Goal: Information Seeking & Learning: Learn about a topic

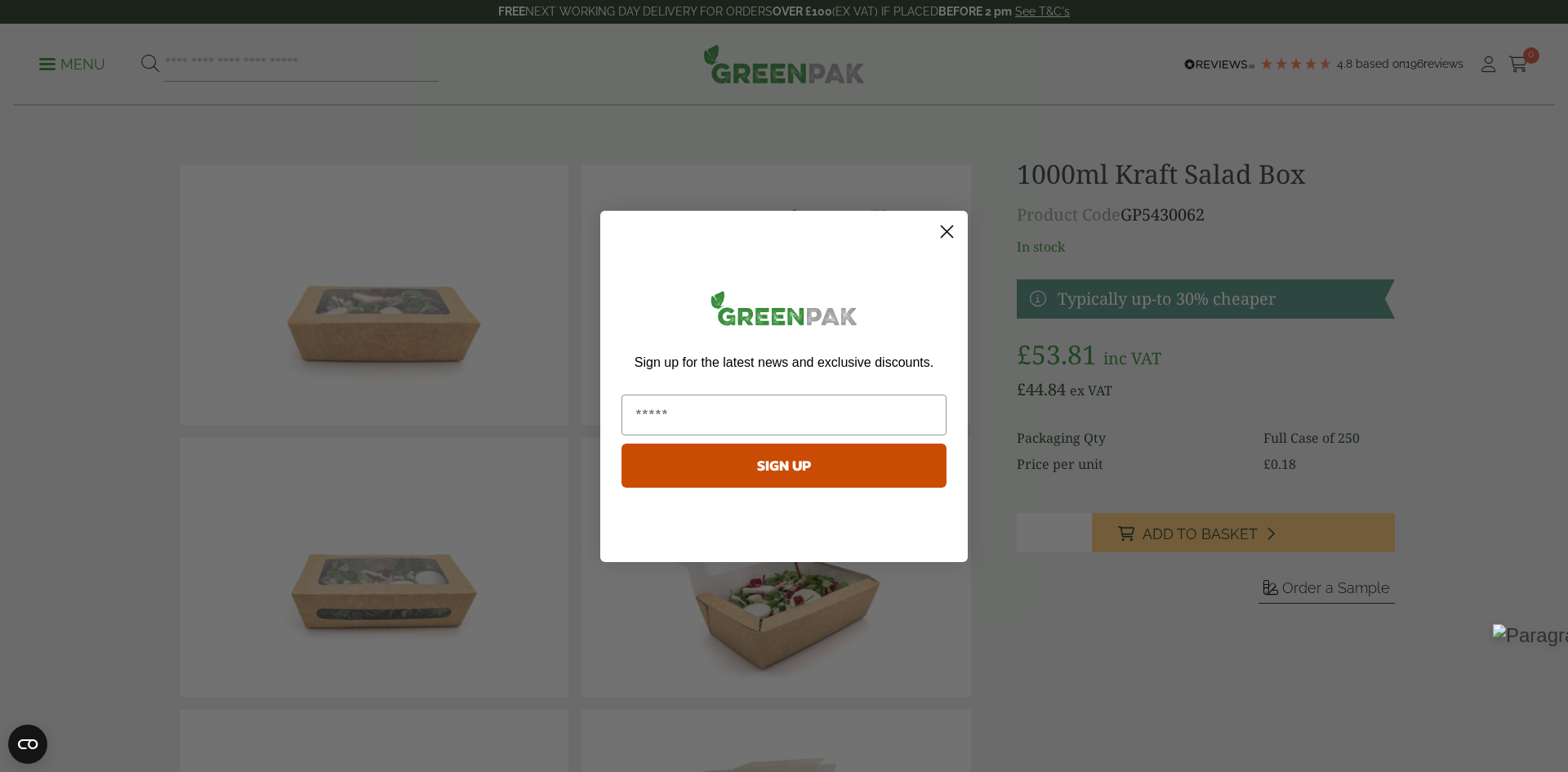
click at [951, 224] on circle "Close dialog" at bounding box center [947, 230] width 27 height 27
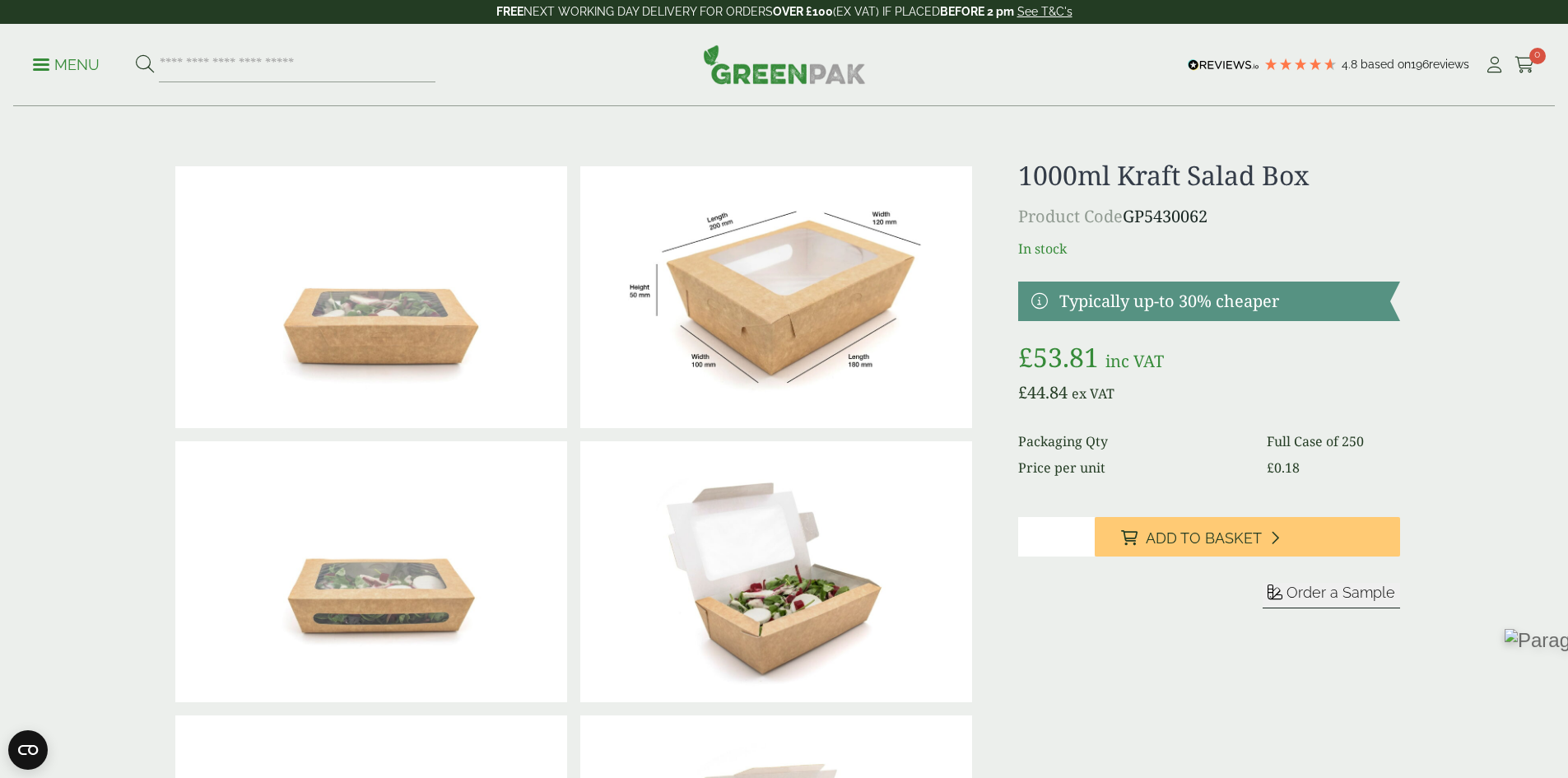
click at [738, 598] on img at bounding box center [777, 572] width 392 height 262
click at [795, 78] on img at bounding box center [784, 64] width 163 height 40
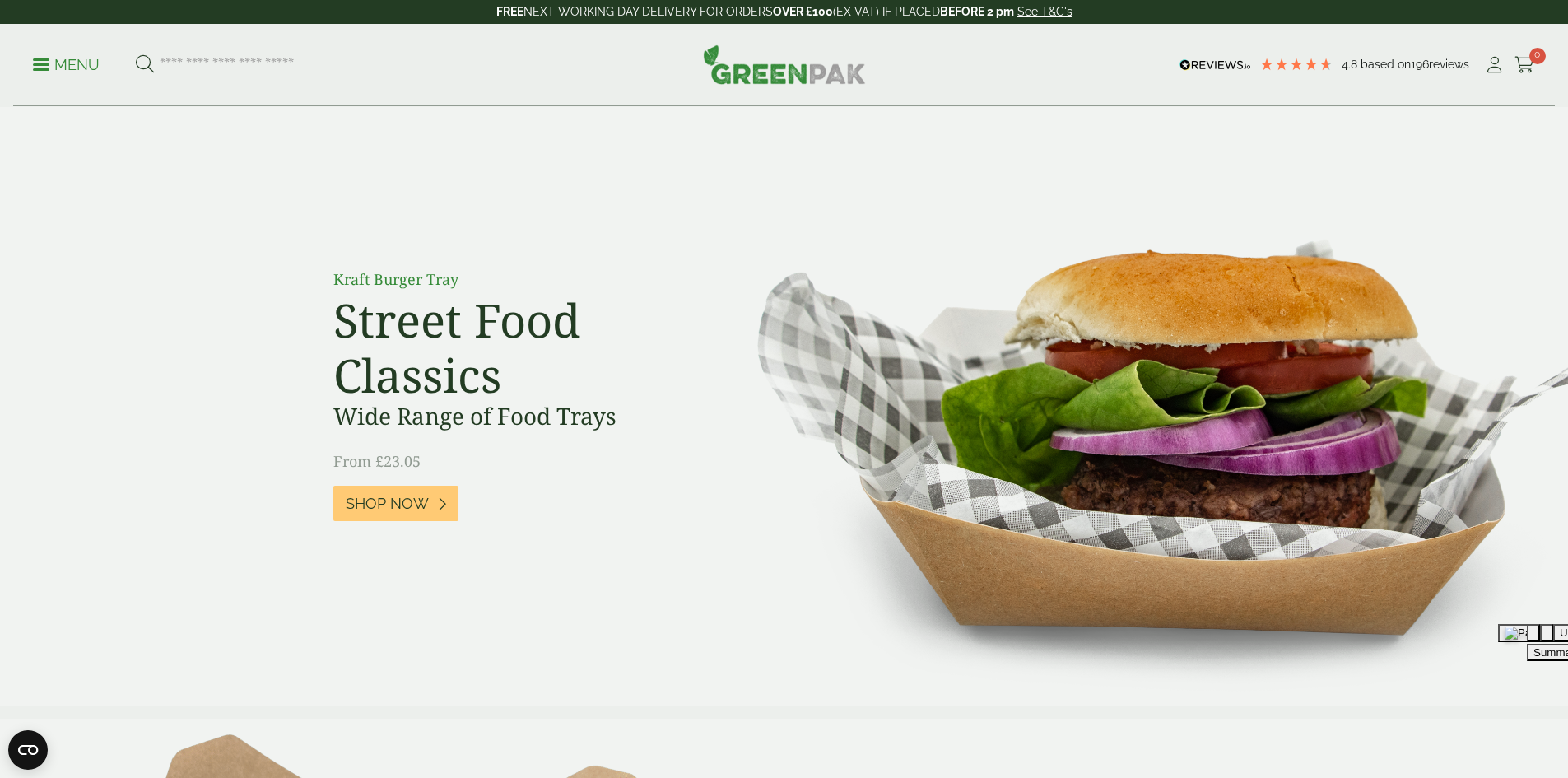
click at [222, 60] on input "search" at bounding box center [296, 64] width 276 height 35
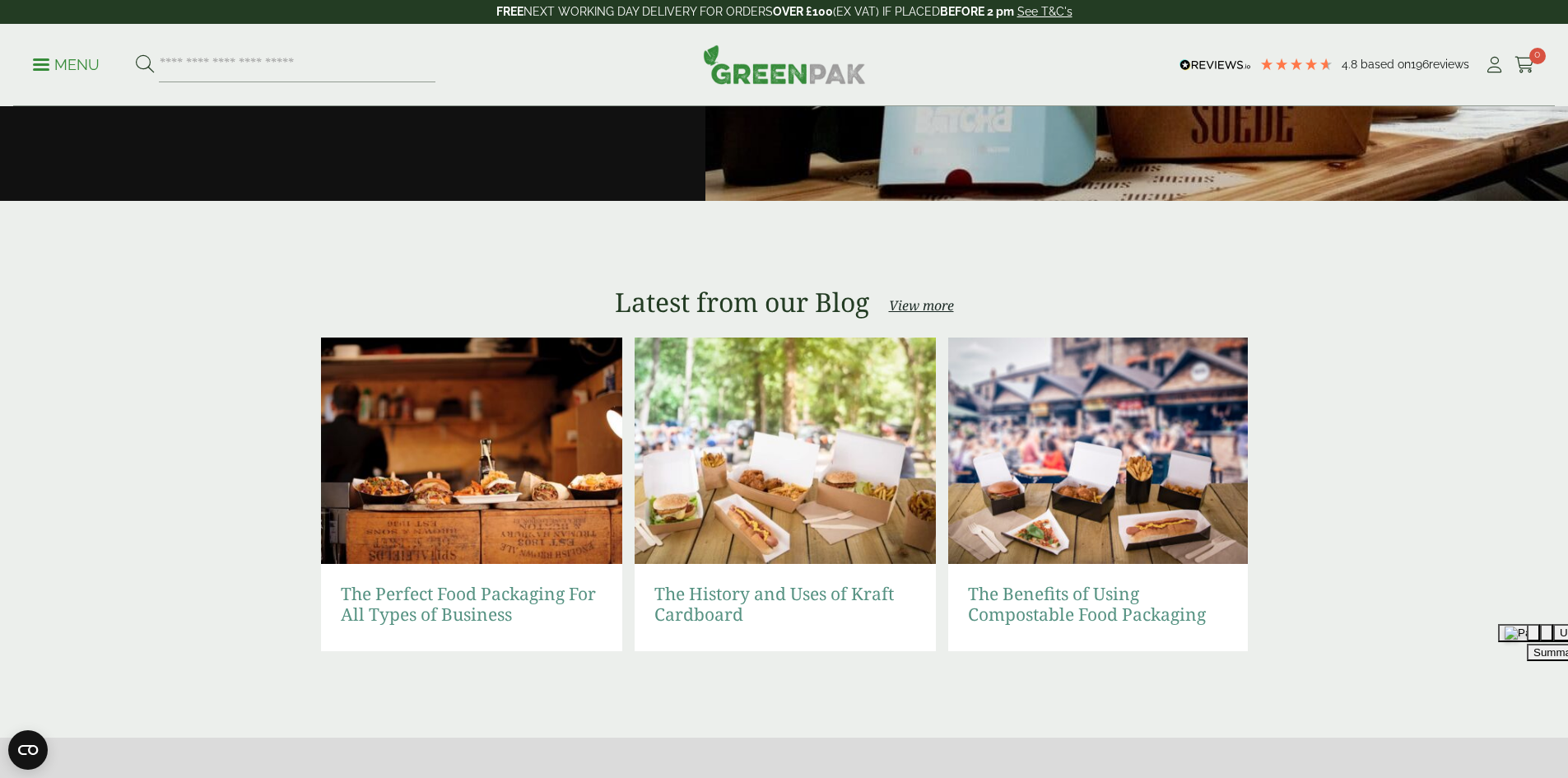
scroll to position [3129, 0]
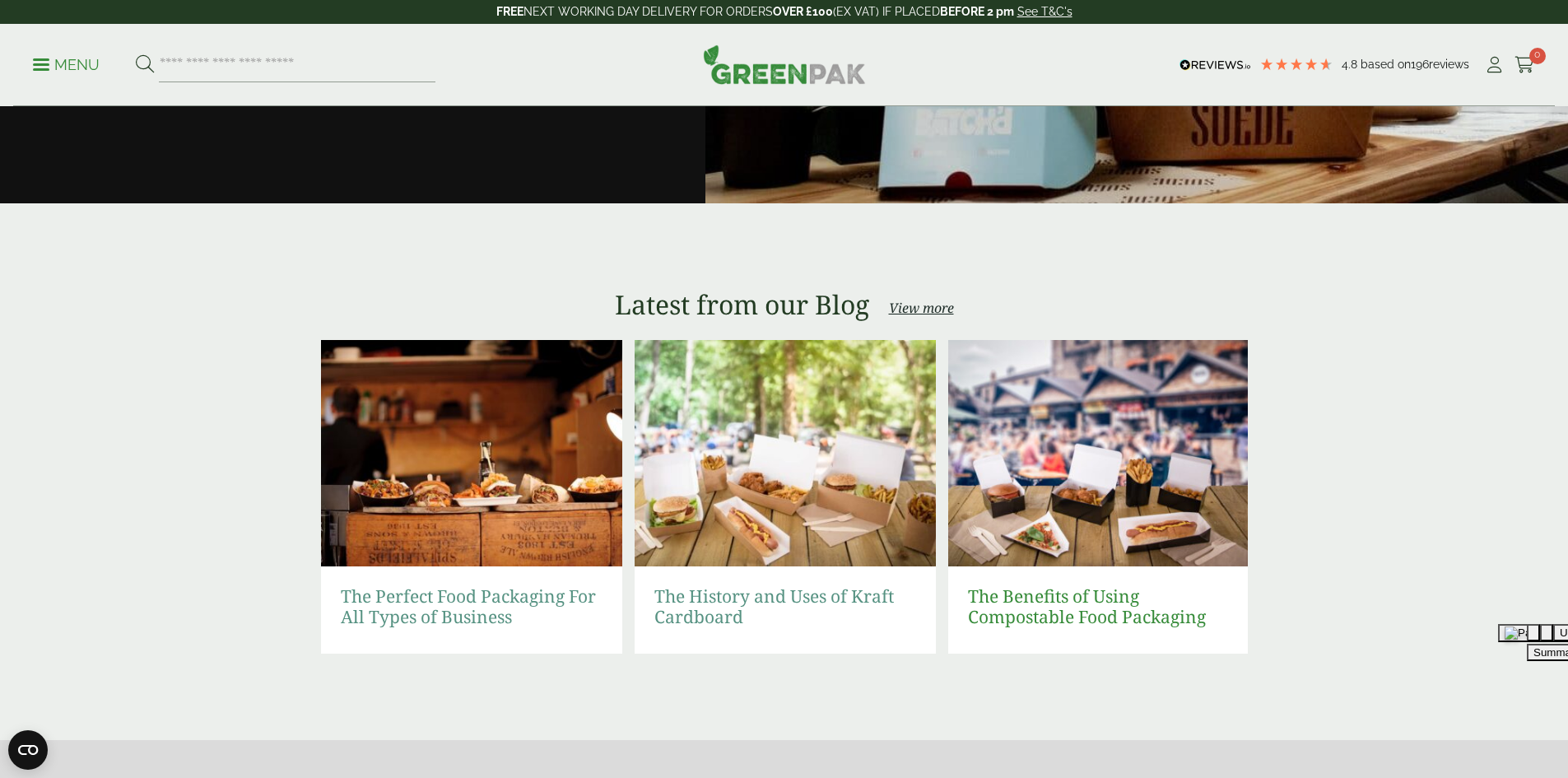
click at [1056, 598] on link "The Benefits of Using Compostable Food Packaging" at bounding box center [1098, 608] width 261 height 42
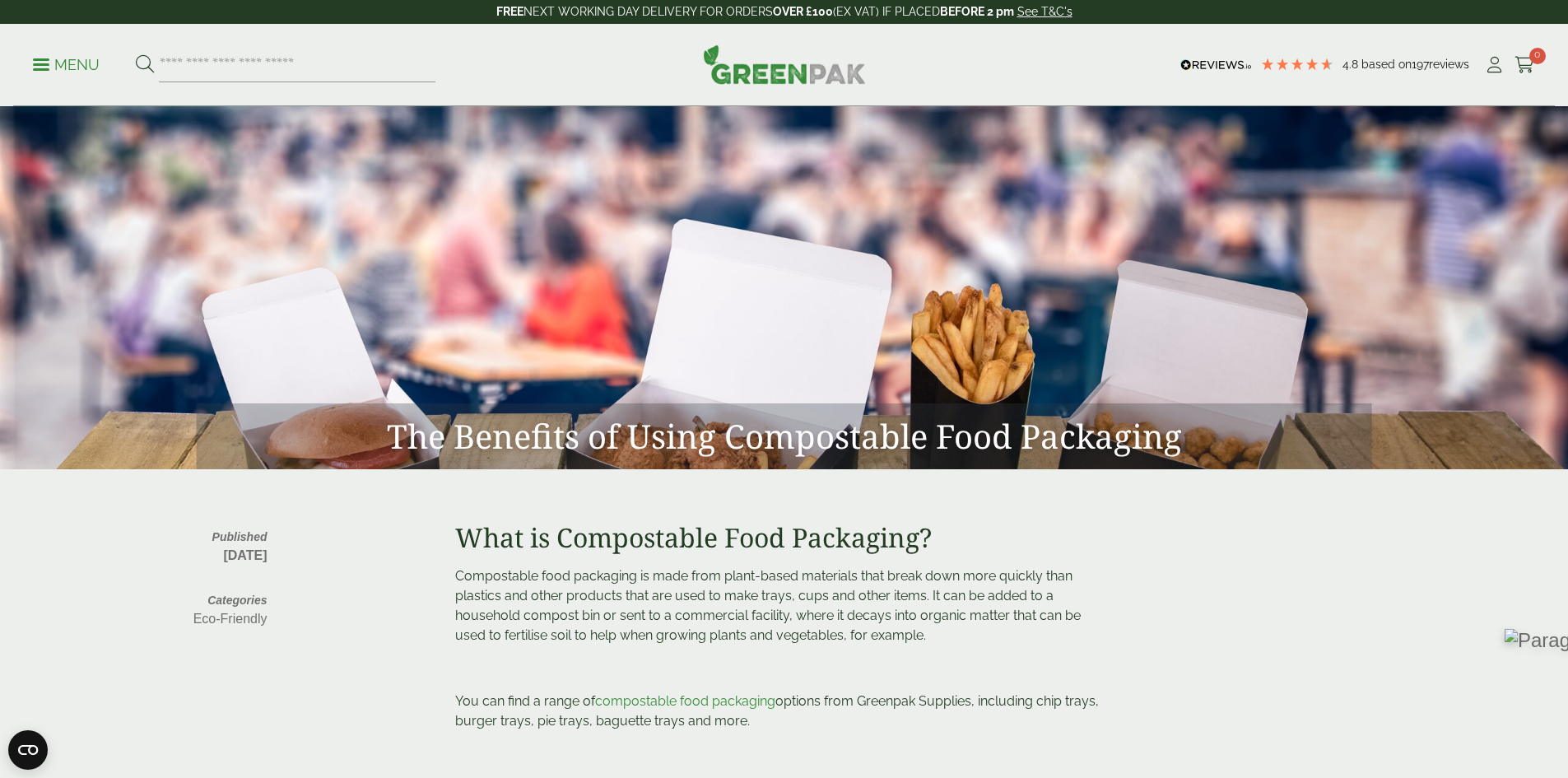
click at [961, 352] on img at bounding box center [784, 263] width 1568 height 411
click at [52, 71] on p "Menu" at bounding box center [65, 65] width 66 height 20
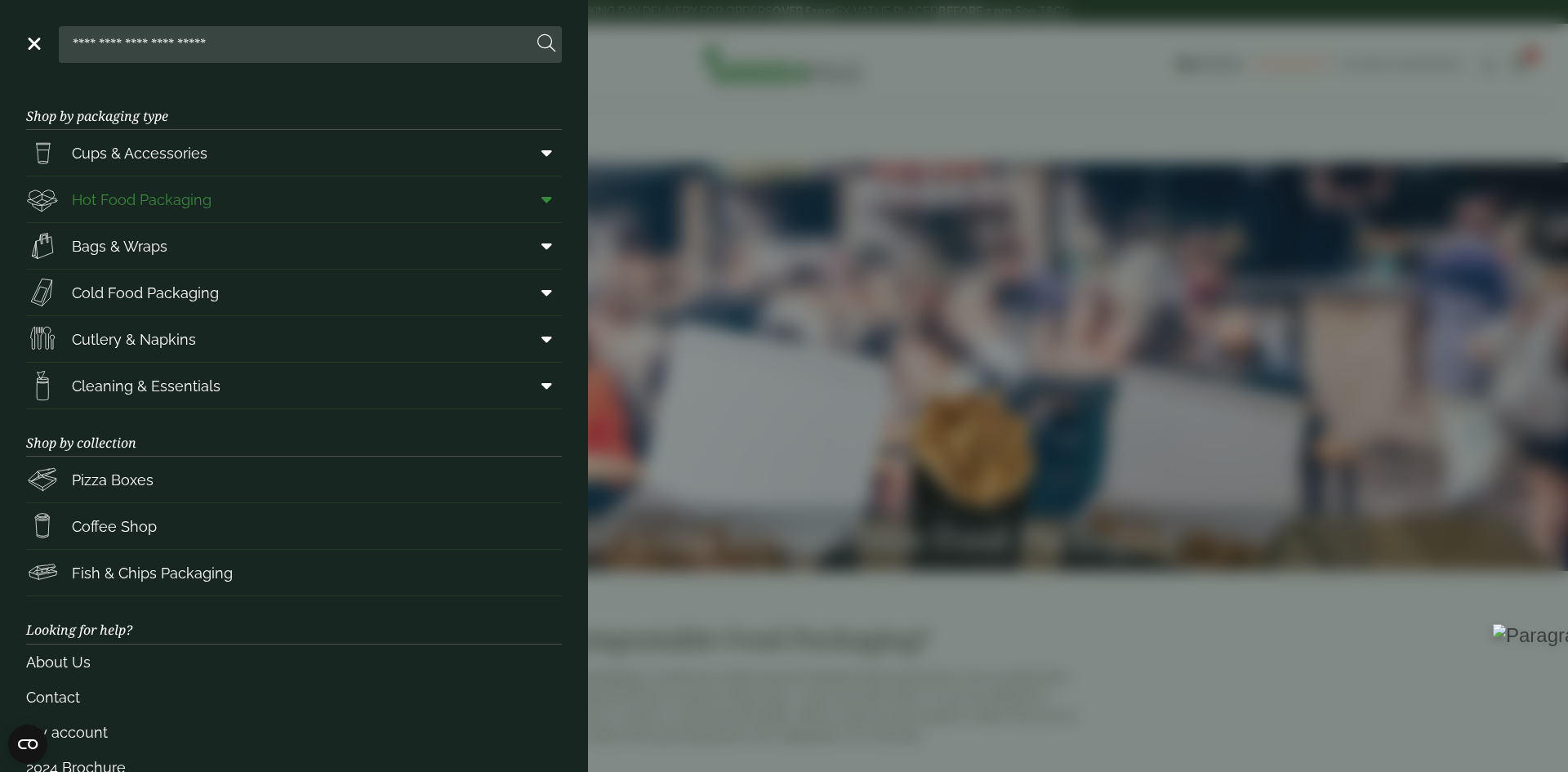
click at [542, 202] on icon at bounding box center [547, 199] width 11 height 17
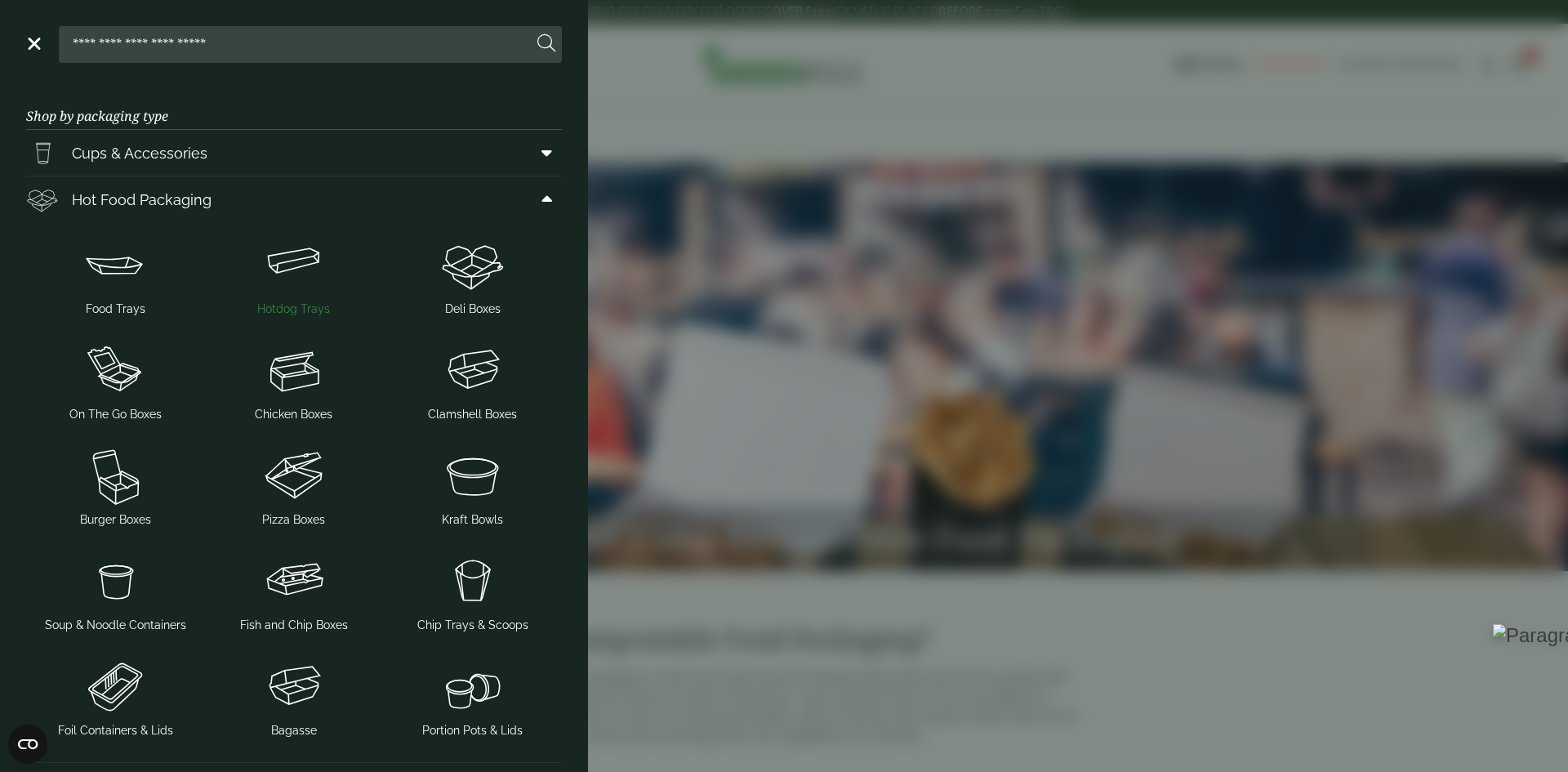
click at [290, 312] on span "Hotdog Trays" at bounding box center [294, 309] width 73 height 17
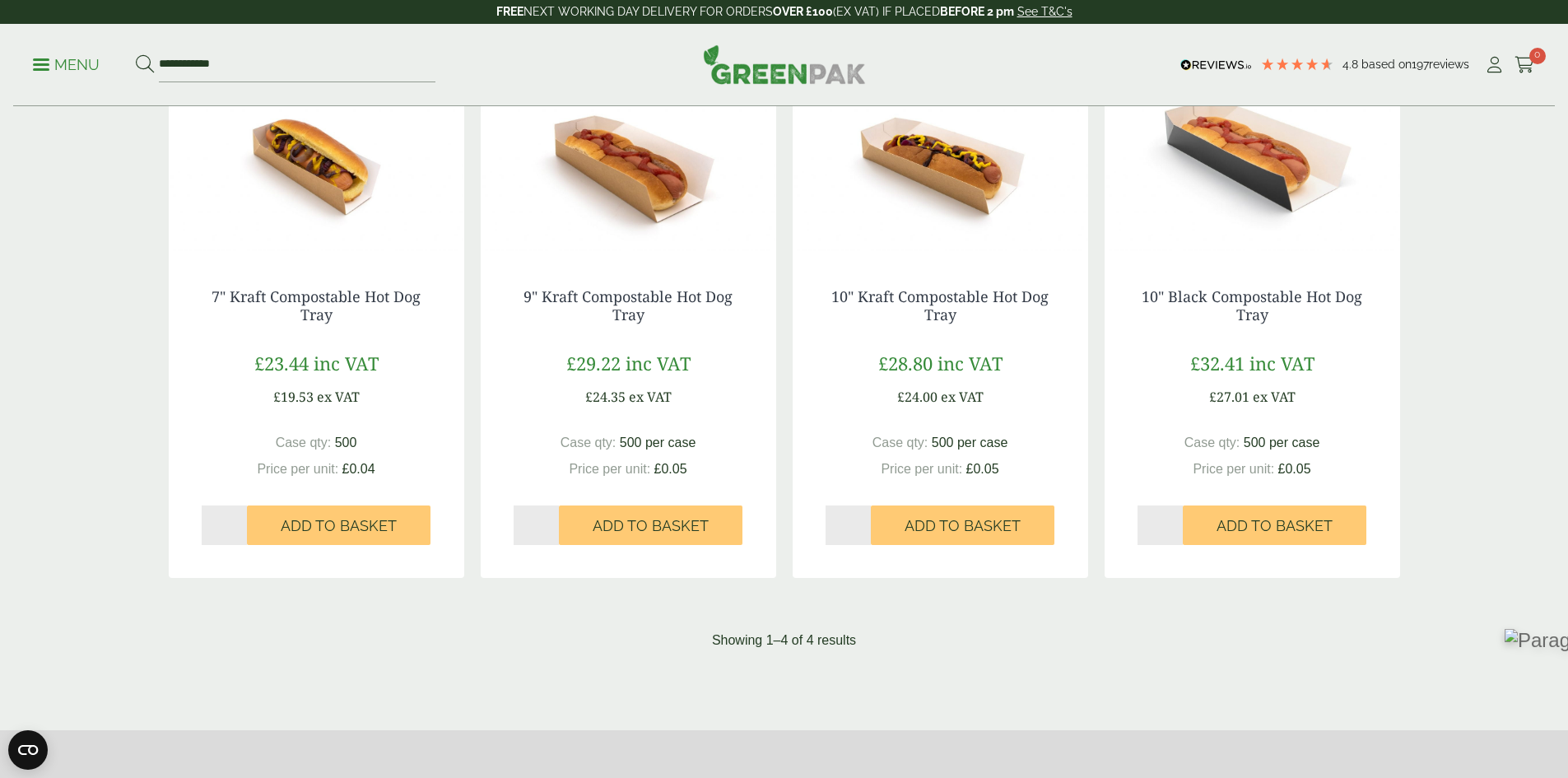
scroll to position [247, 0]
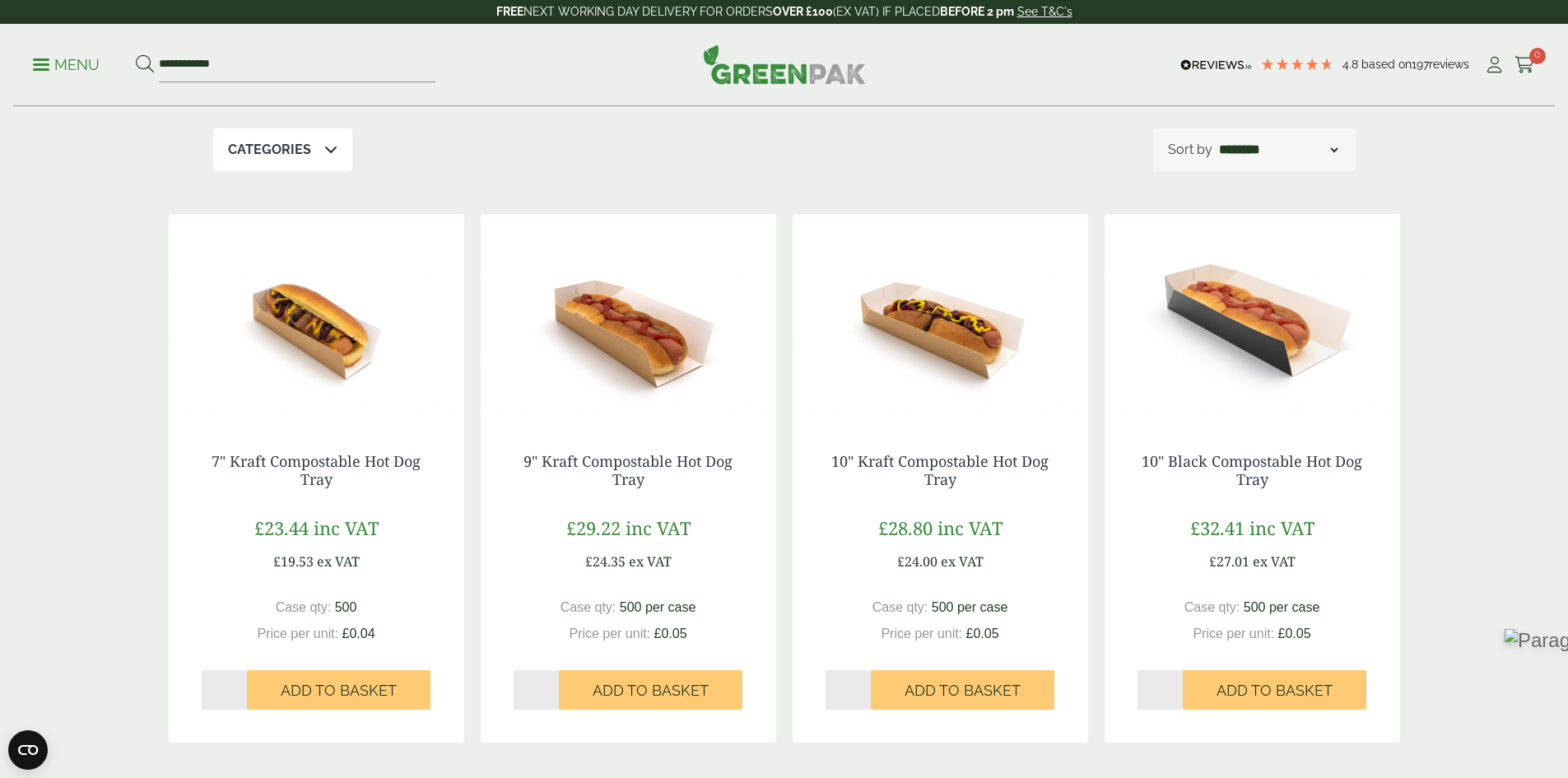
click at [540, 165] on div "**********" at bounding box center [784, 150] width 1142 height 43
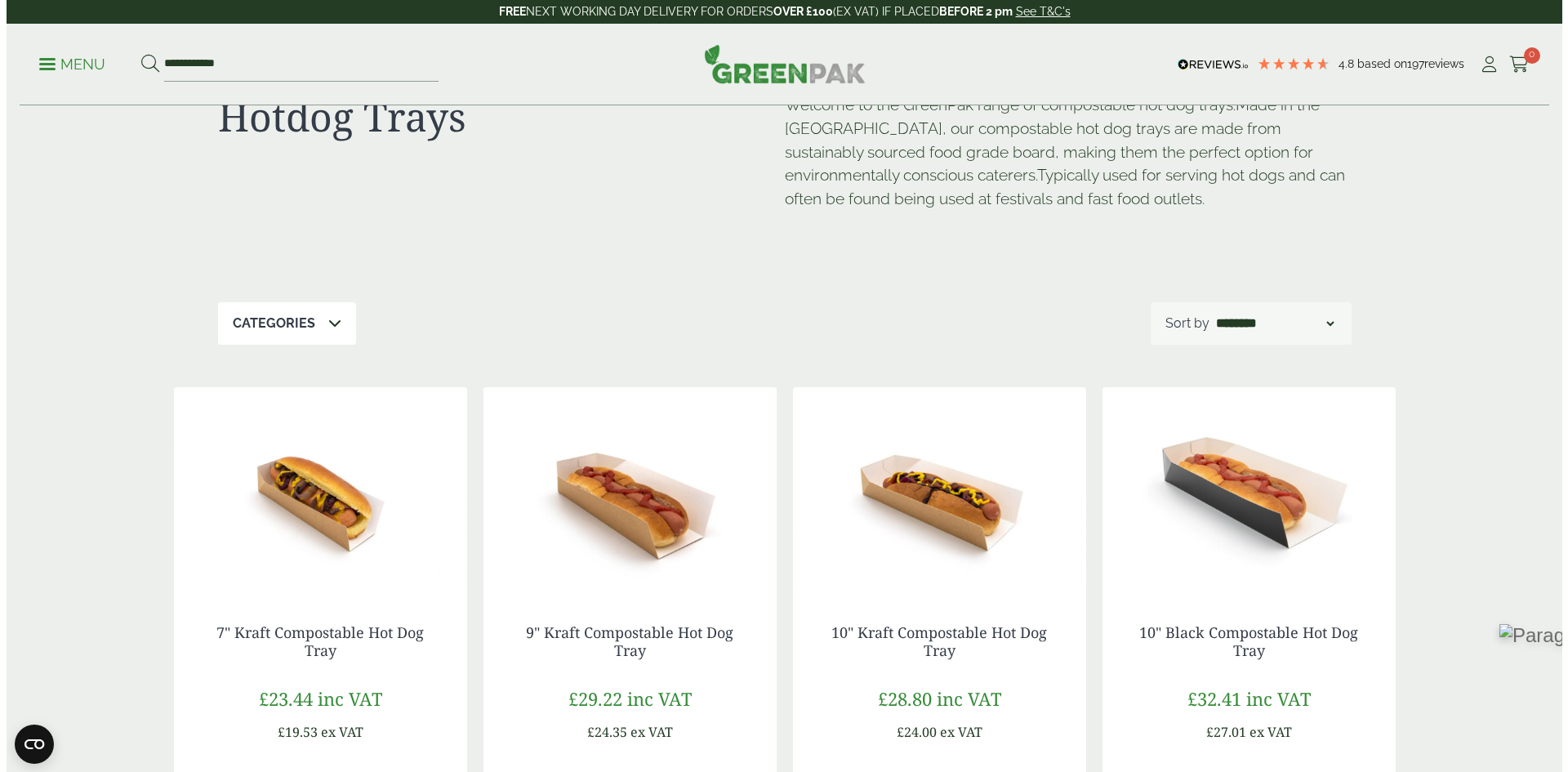
scroll to position [0, 0]
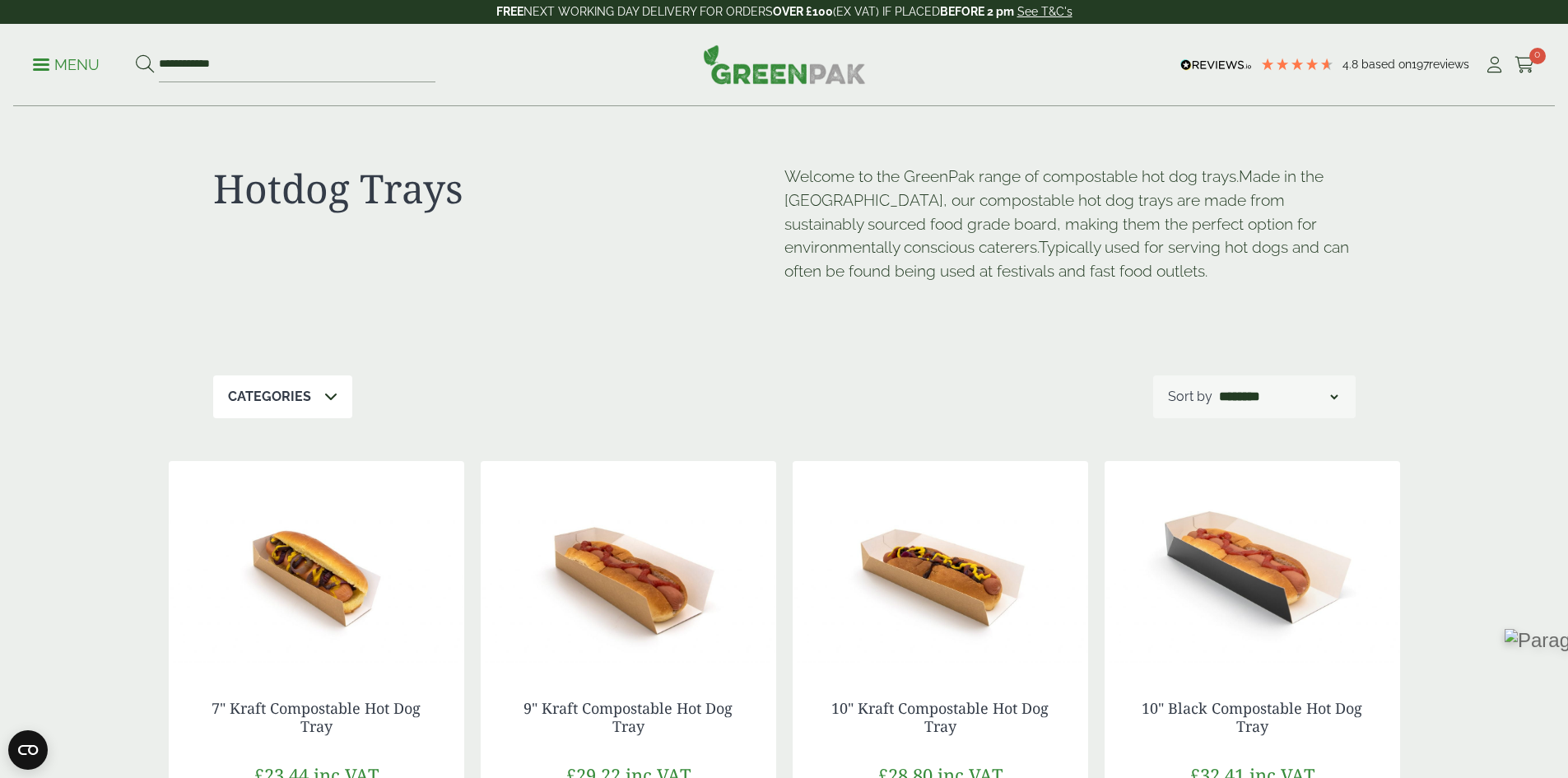
click at [50, 64] on span at bounding box center [41, 64] width 17 height 2
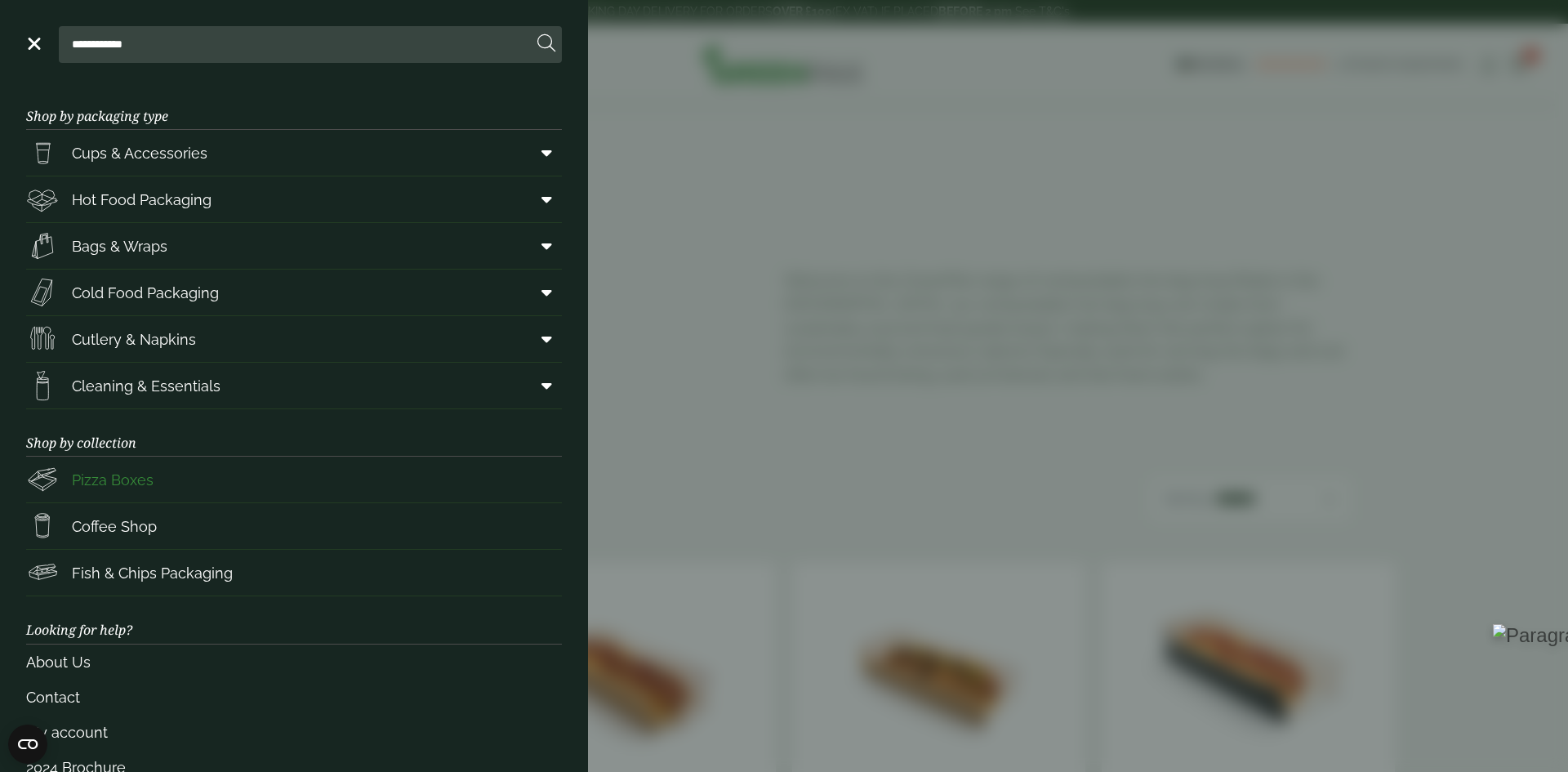
click at [145, 481] on span "Pizza Boxes" at bounding box center [112, 480] width 82 height 22
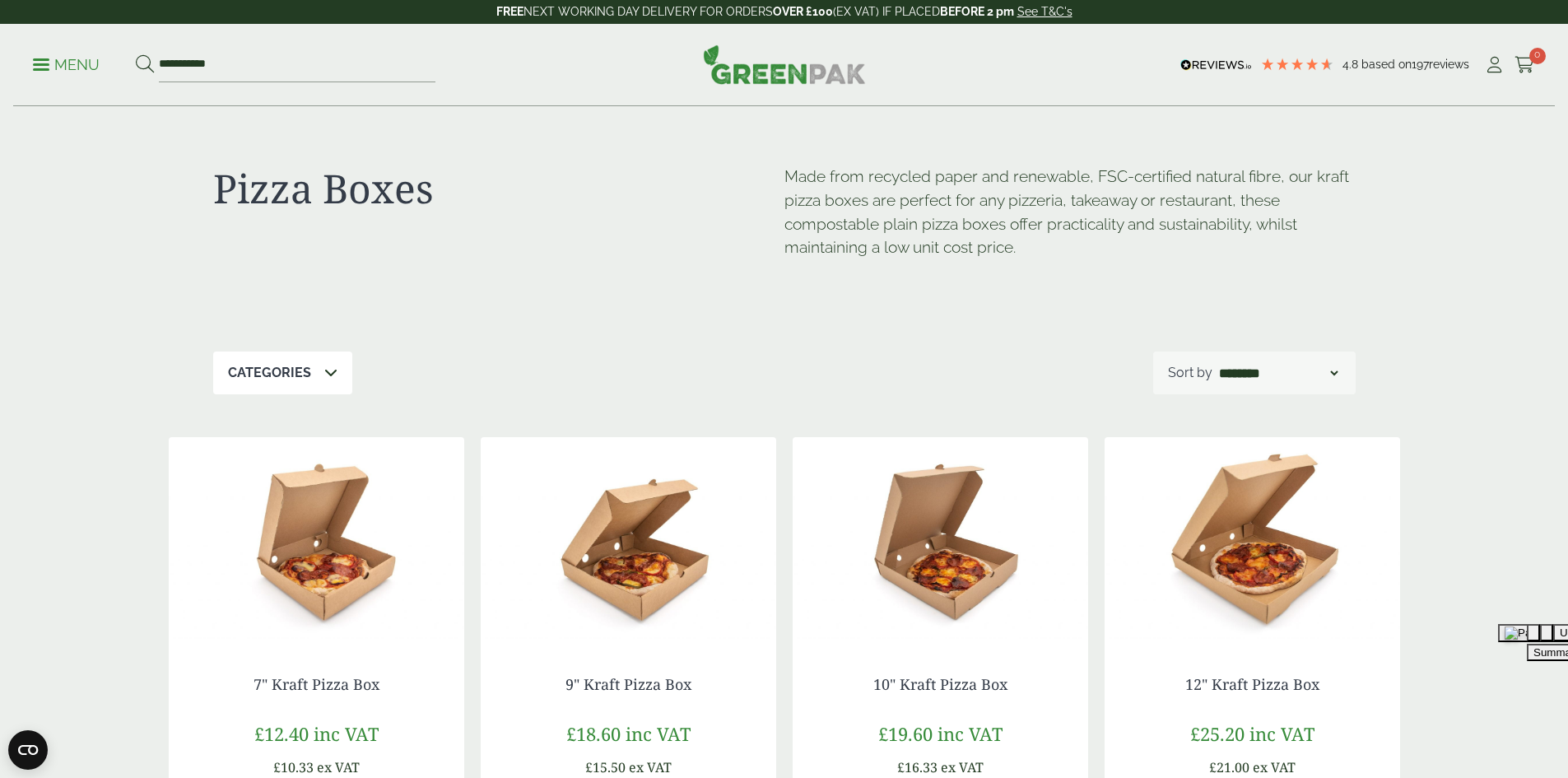
click at [50, 63] on span at bounding box center [41, 64] width 17 height 2
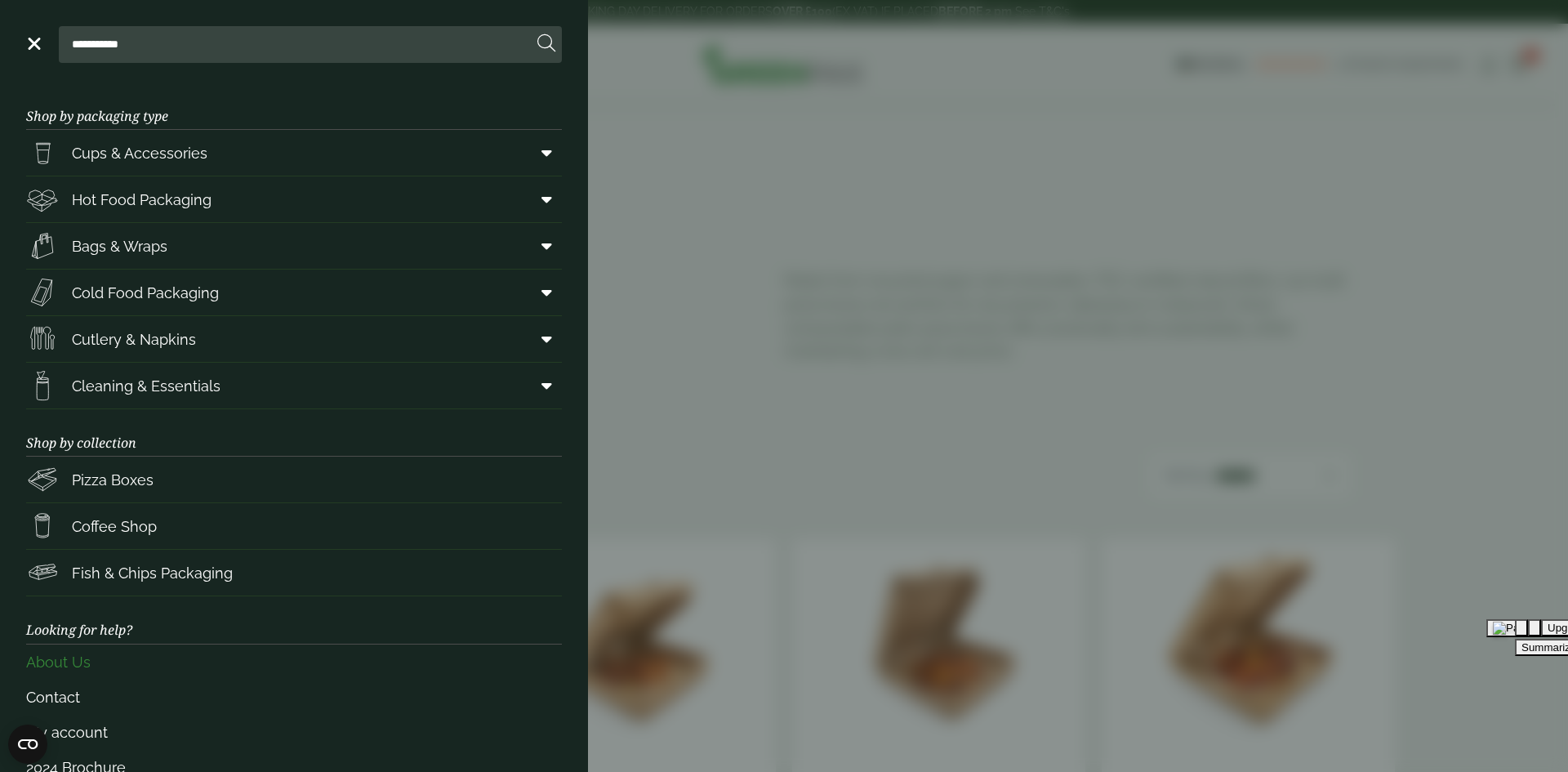
scroll to position [39, 0]
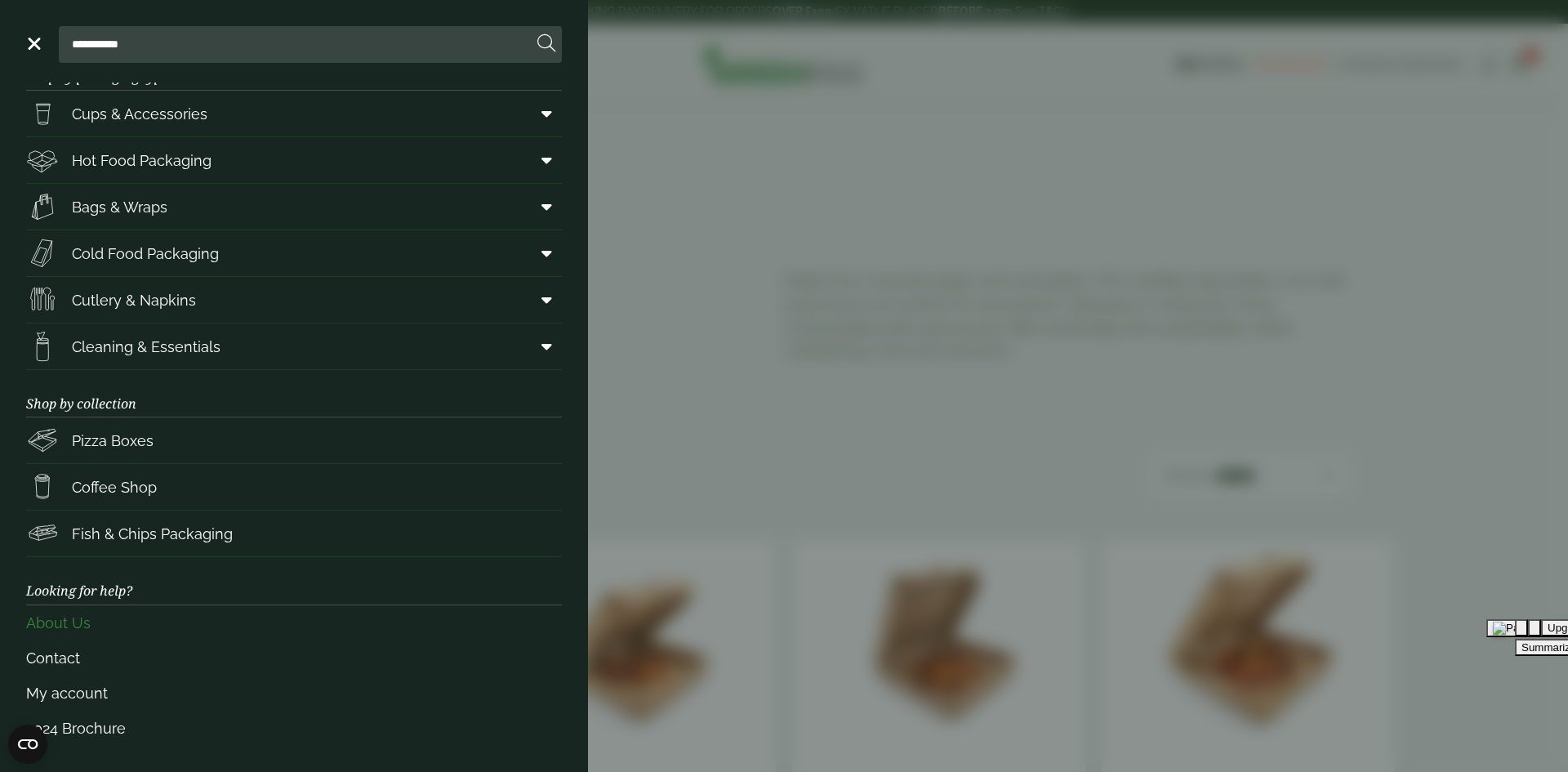
click at [56, 622] on link "About Us" at bounding box center [294, 624] width 536 height 35
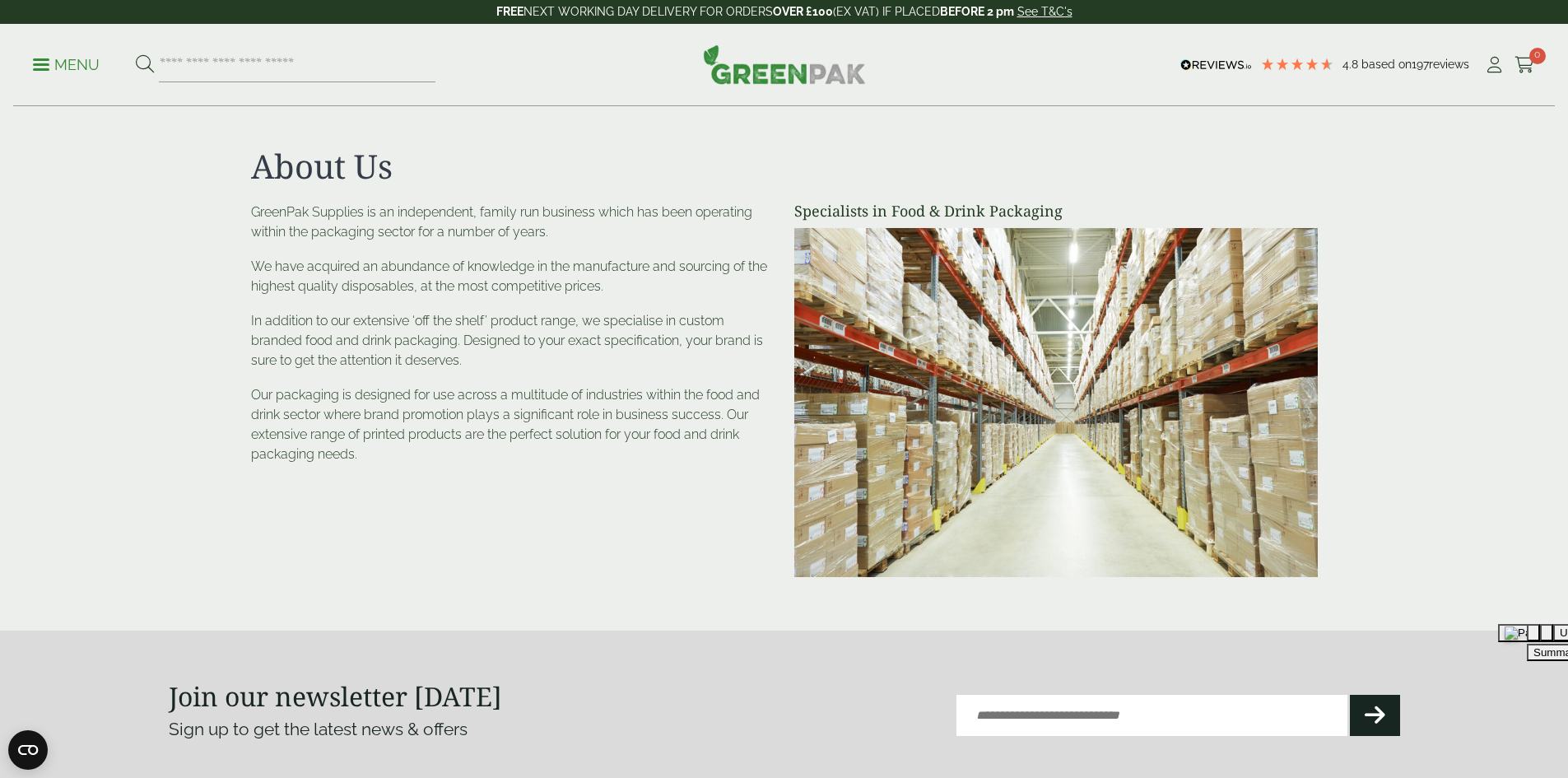
click at [58, 65] on p "Menu" at bounding box center [65, 65] width 66 height 20
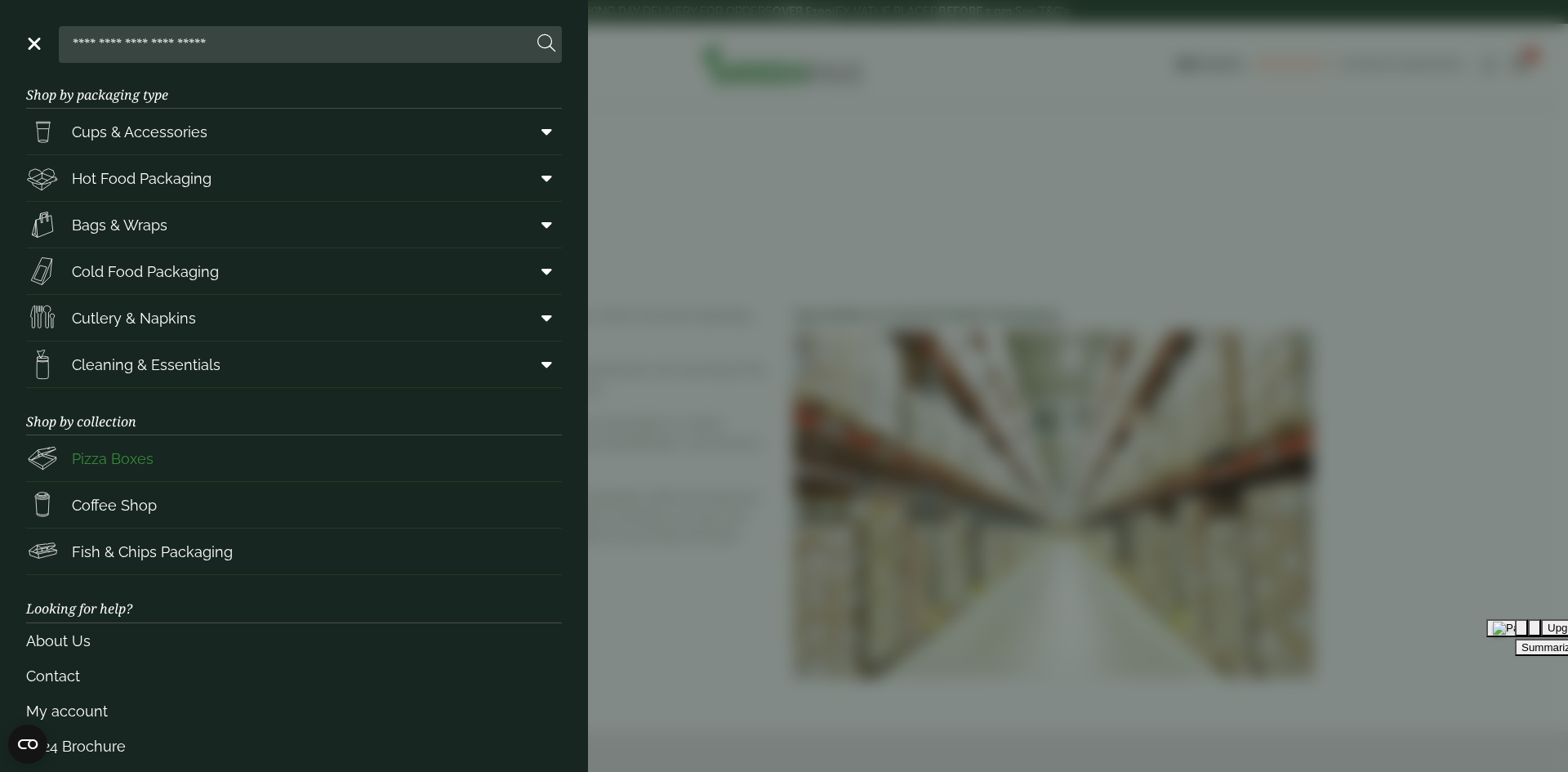
scroll to position [39, 0]
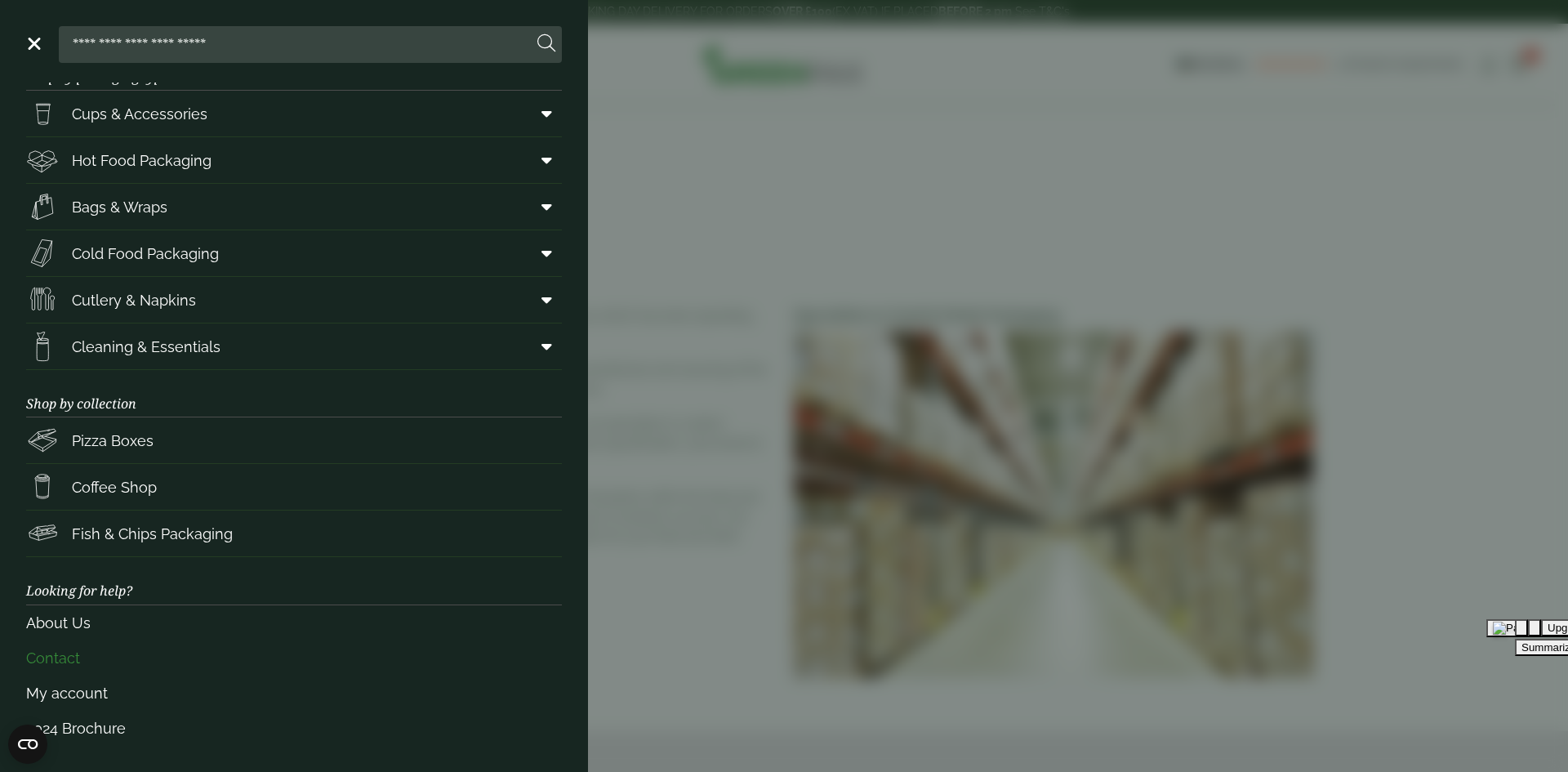
click at [58, 649] on link "Contact" at bounding box center [294, 658] width 536 height 35
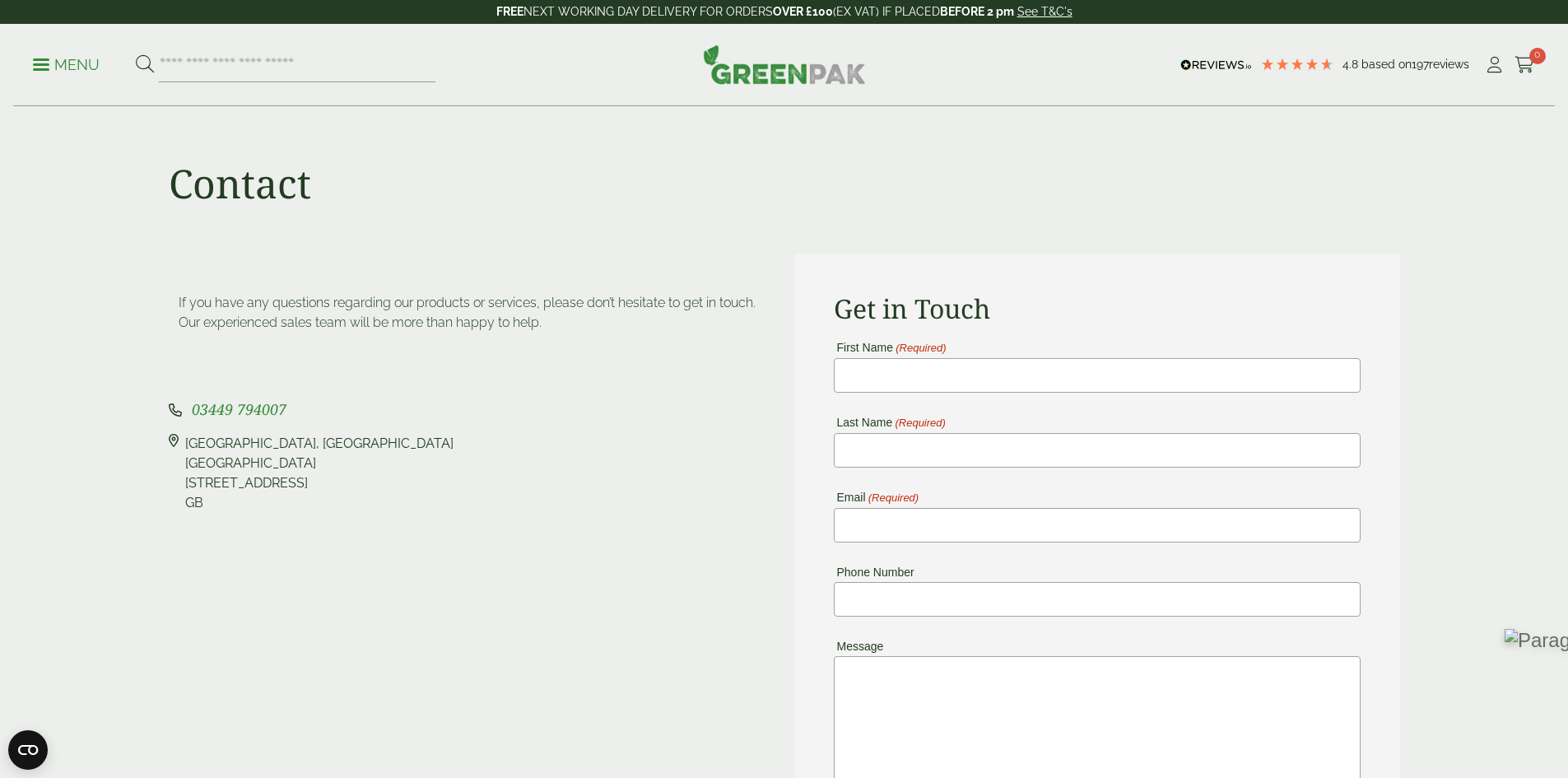
click at [767, 77] on img at bounding box center [784, 64] width 163 height 40
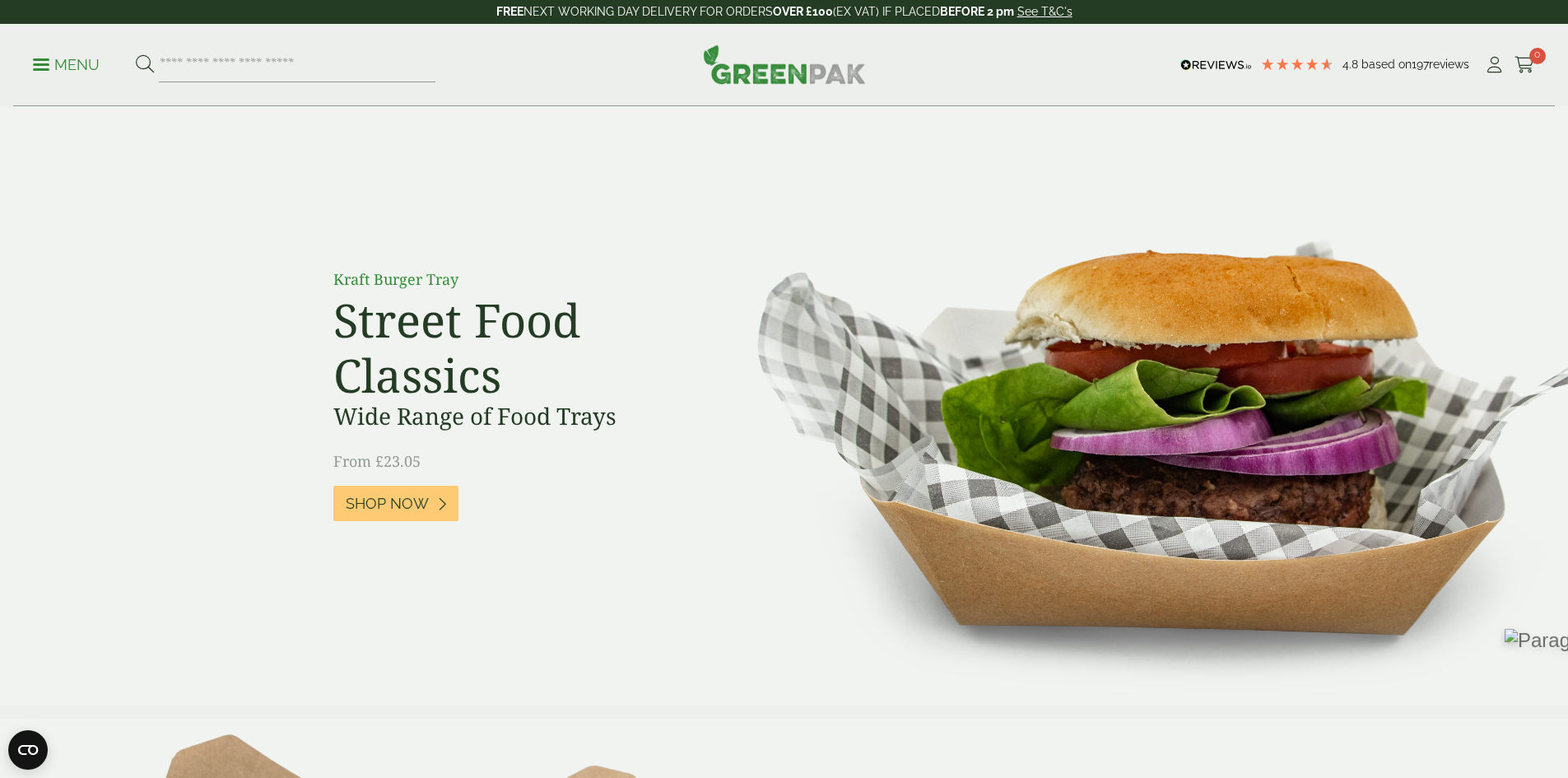
click at [54, 65] on p "Menu" at bounding box center [65, 65] width 66 height 20
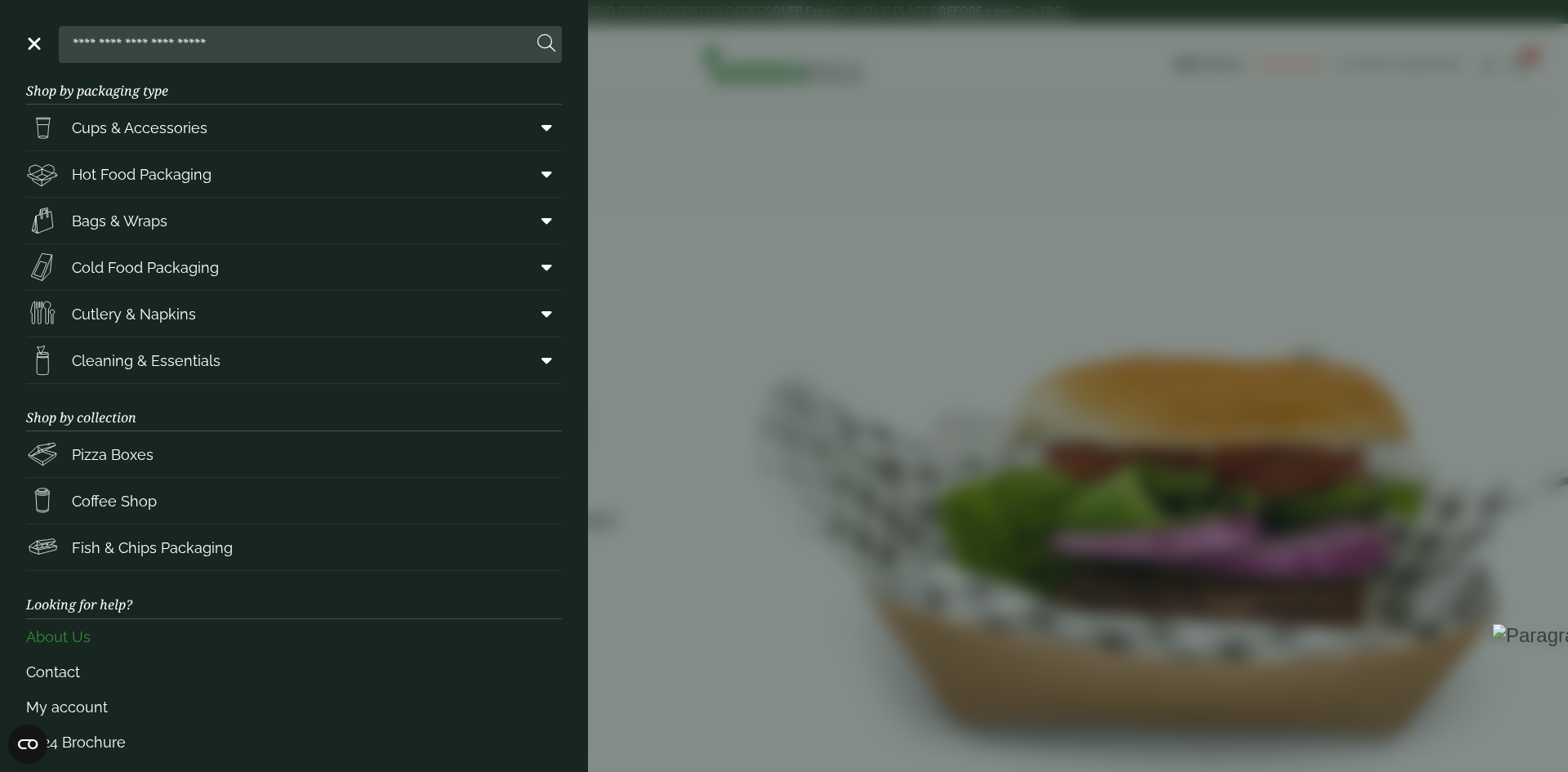
scroll to position [39, 0]
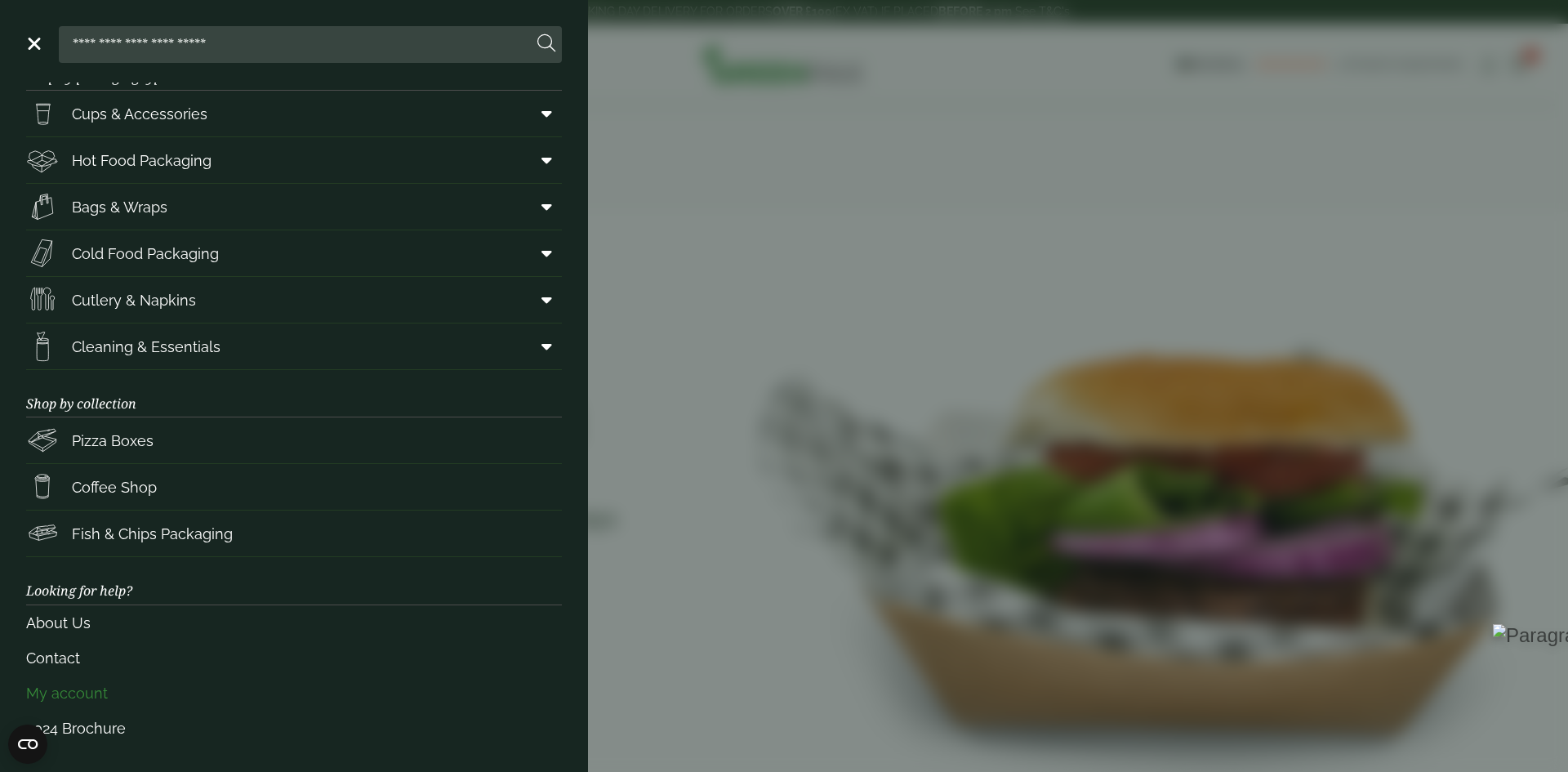
click at [80, 690] on link "My account" at bounding box center [294, 693] width 536 height 35
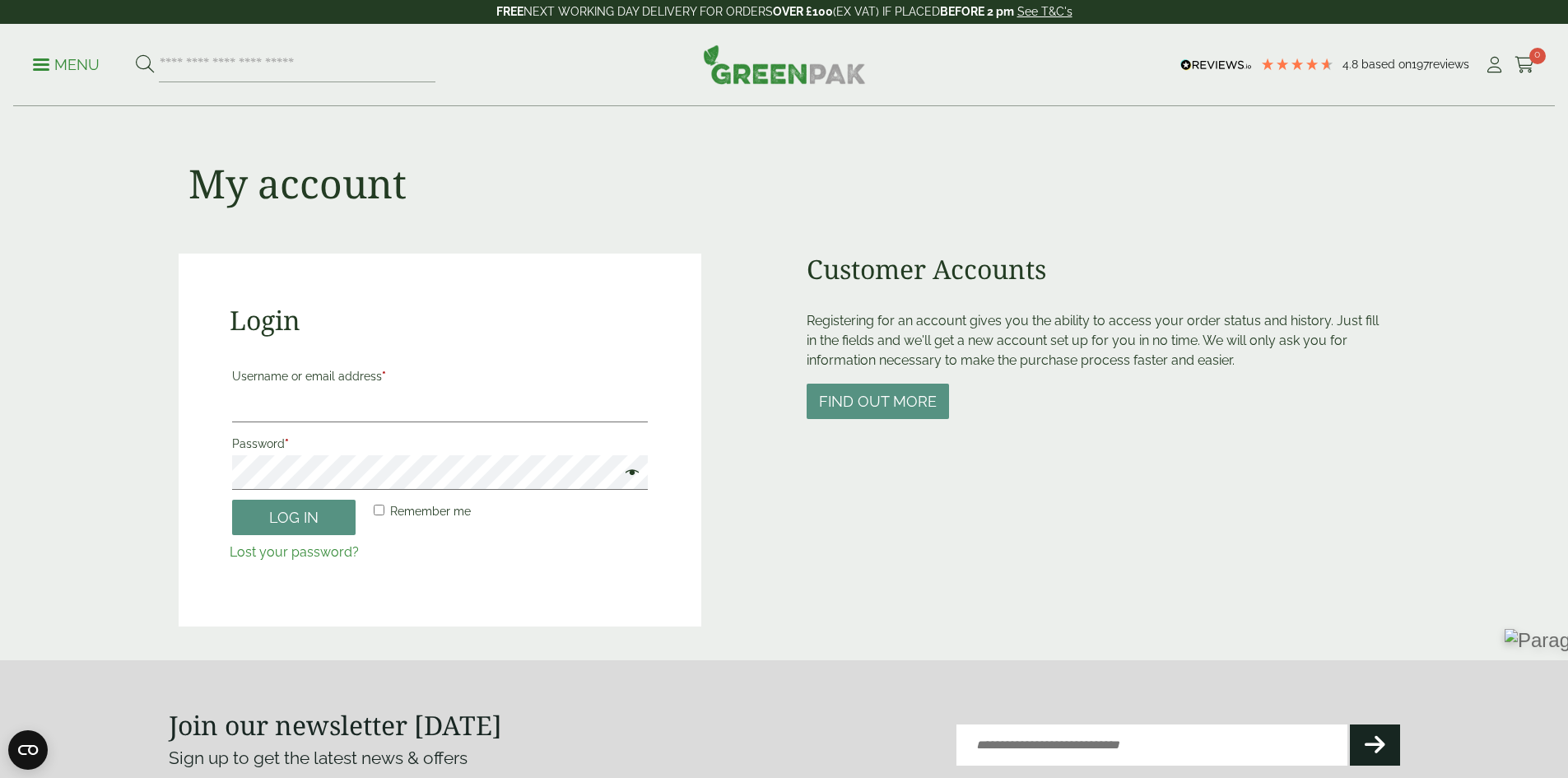
click at [47, 56] on p "Menu" at bounding box center [65, 65] width 66 height 20
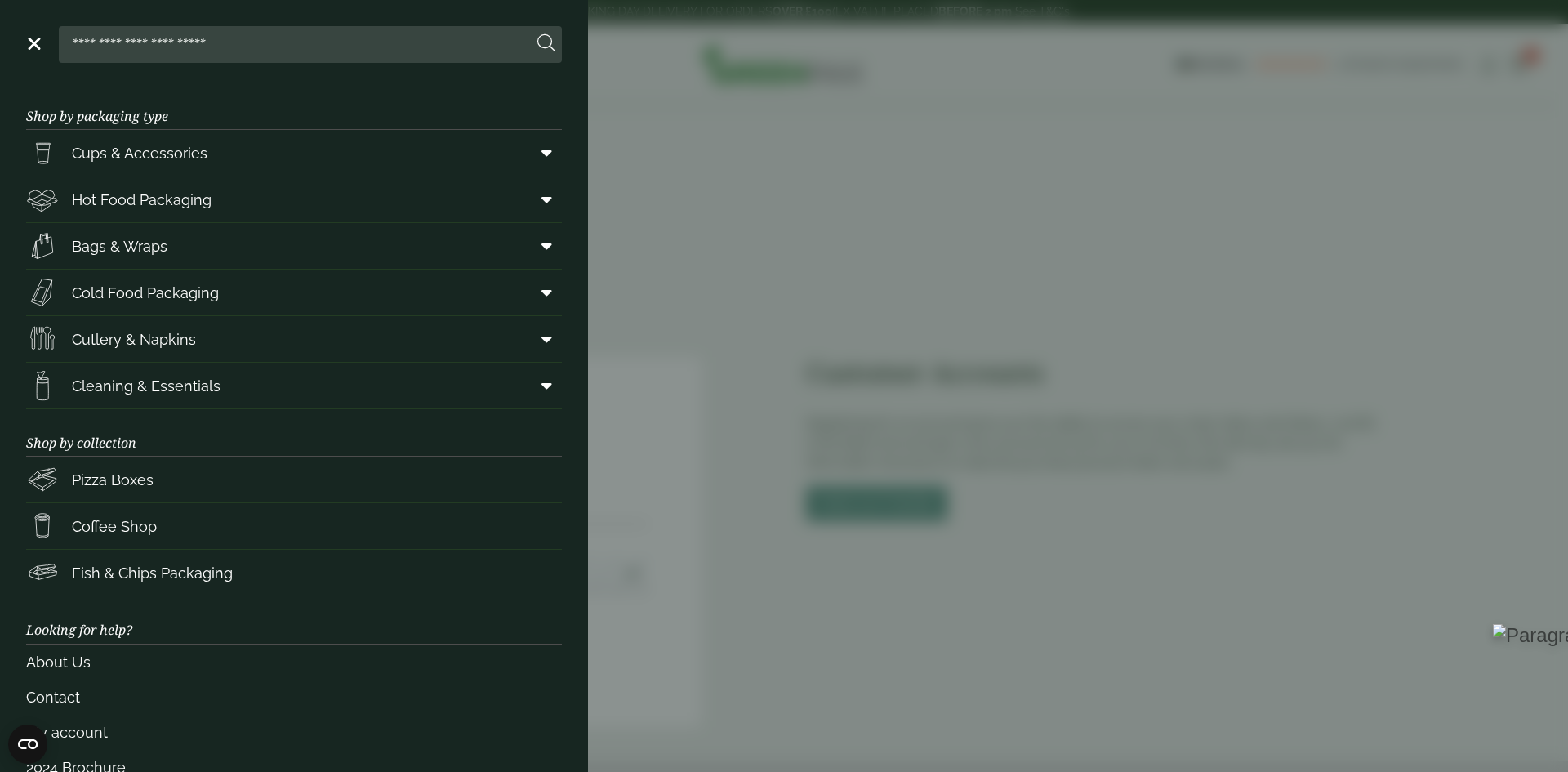
click at [769, 267] on aside "Close Shop by packaging type Cups & Accessories Hot Drink Paper Cups Smoothie C…" at bounding box center [784, 386] width 1568 height 772
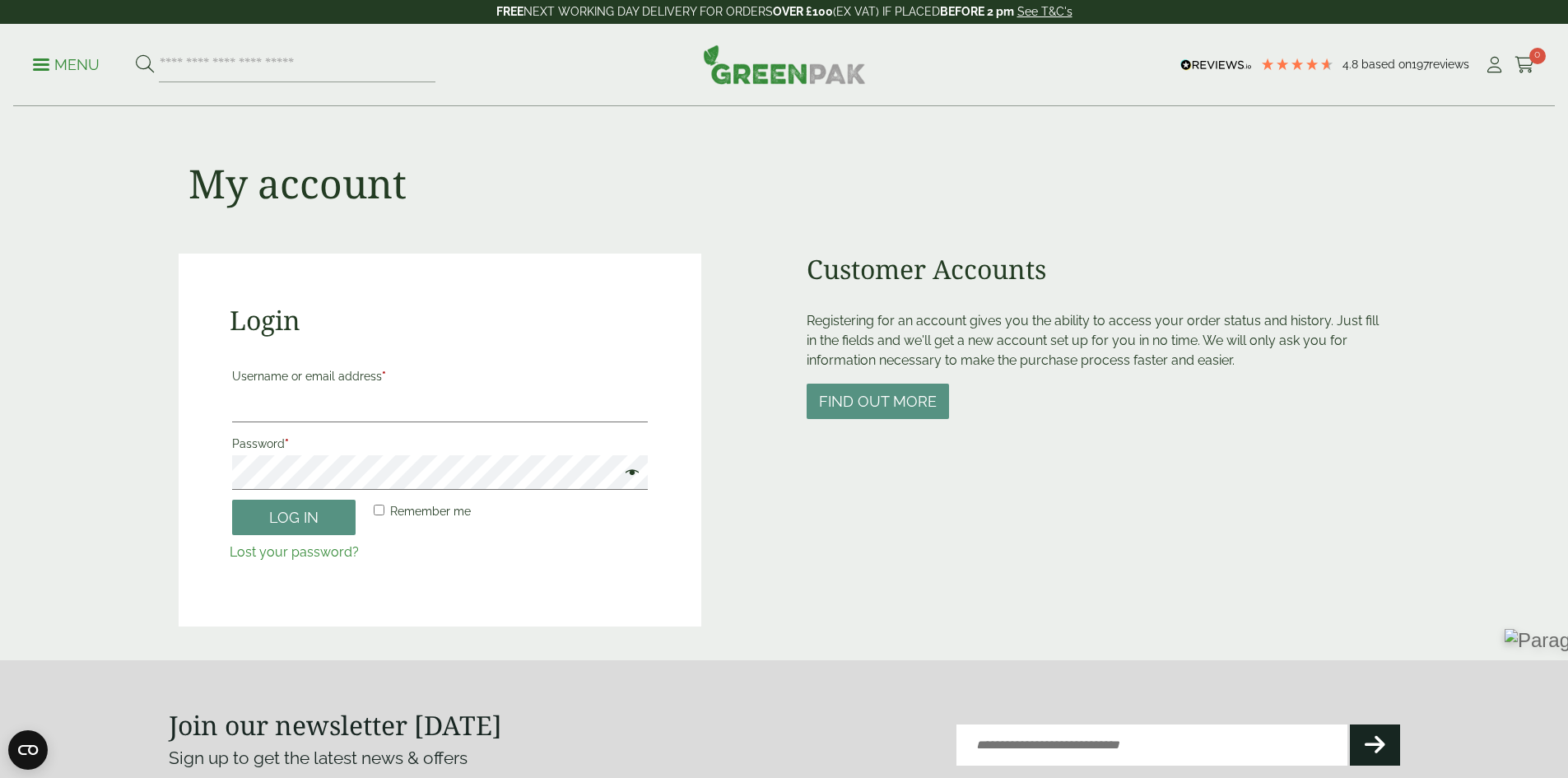
click at [747, 63] on img at bounding box center [784, 64] width 163 height 40
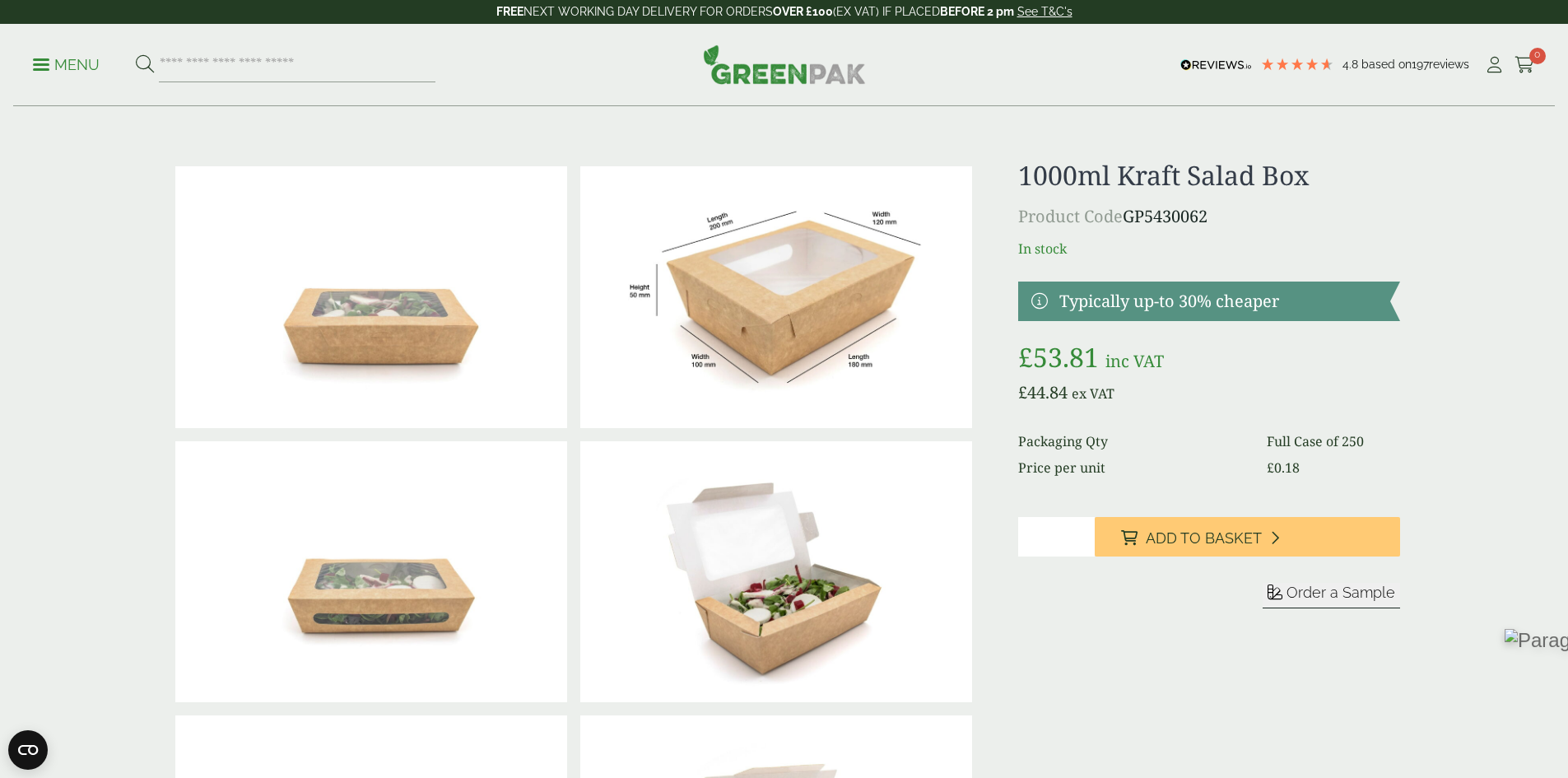
drag, startPoint x: 1020, startPoint y: 247, endPoint x: 1076, endPoint y: 252, distance: 56.2
click at [1076, 252] on p "In stock" at bounding box center [1208, 249] width 381 height 20
click at [1343, 219] on p "Product Code GP5430062" at bounding box center [1208, 216] width 381 height 25
click at [44, 63] on span at bounding box center [41, 64] width 17 height 2
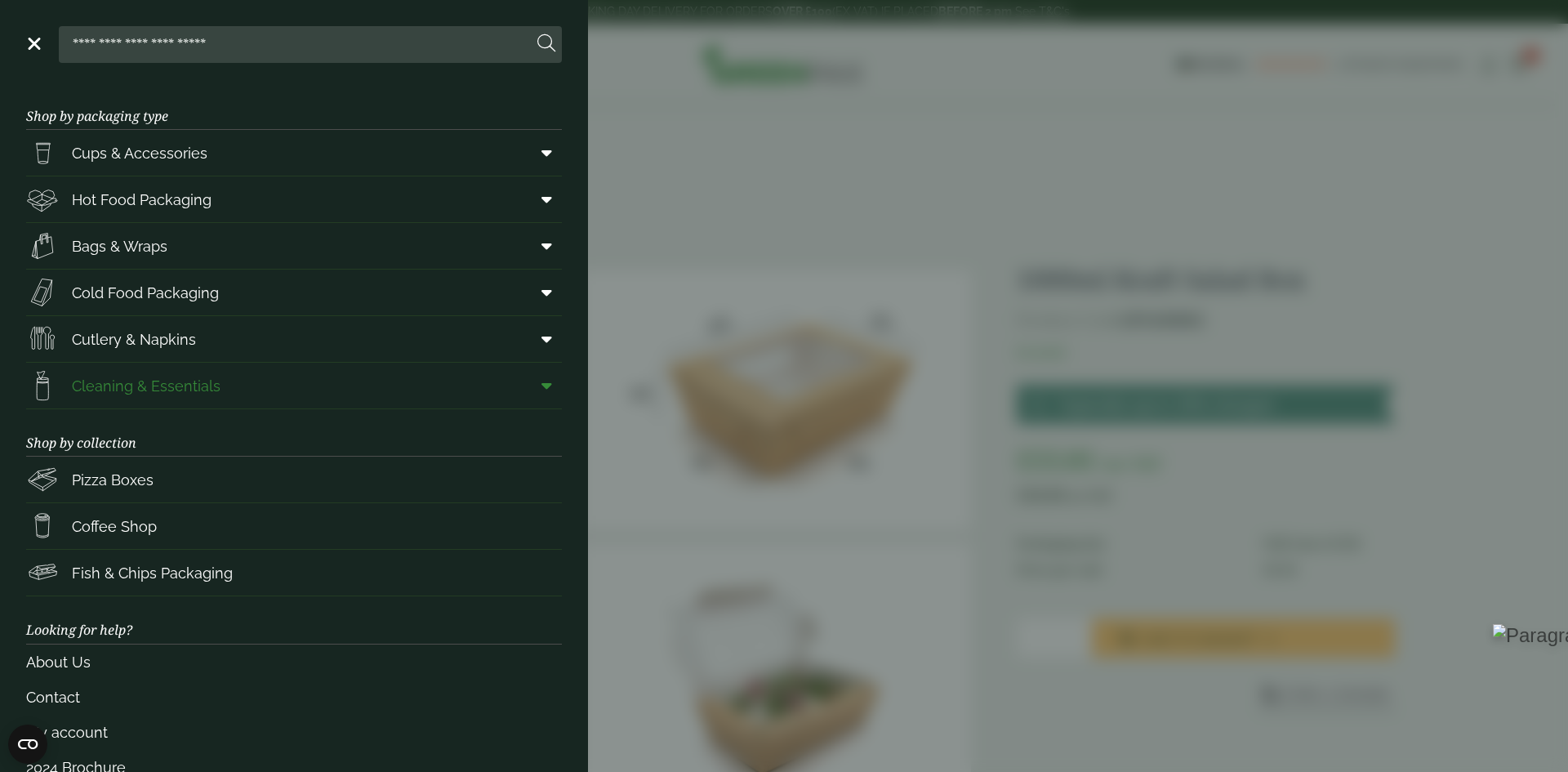
click at [542, 391] on icon at bounding box center [547, 386] width 11 height 17
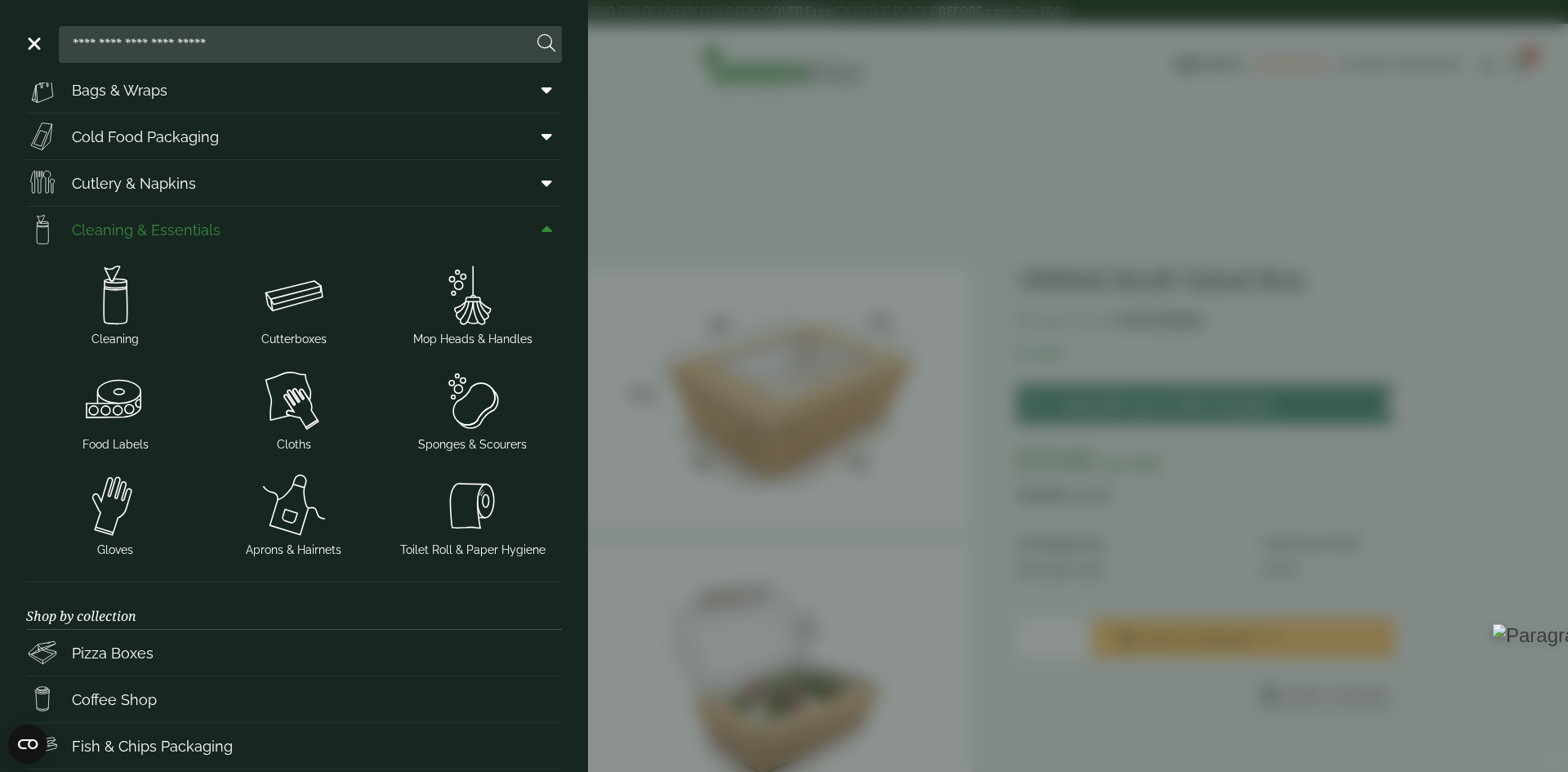
scroll to position [163, 0]
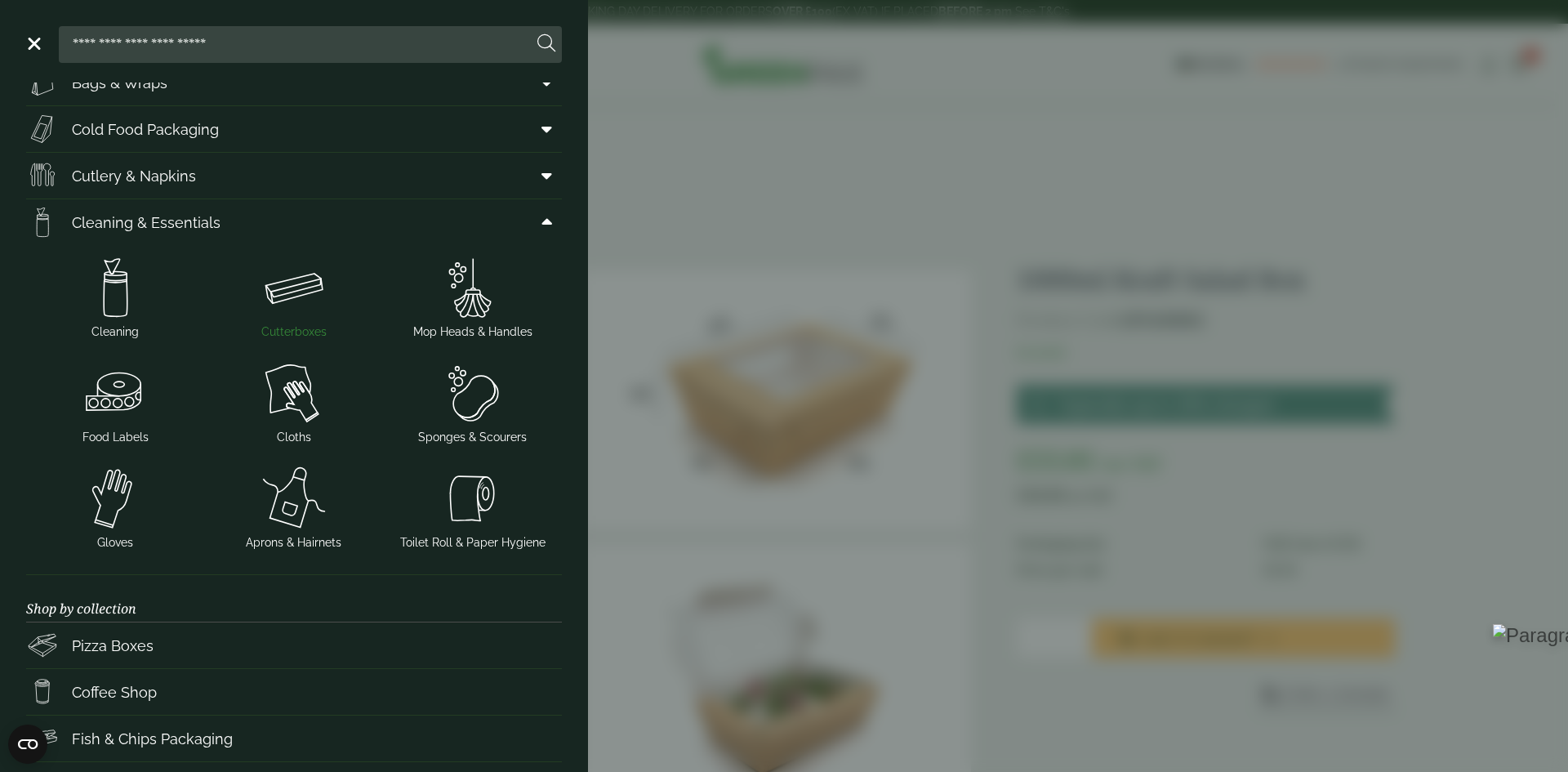
click at [273, 286] on img at bounding box center [294, 287] width 166 height 65
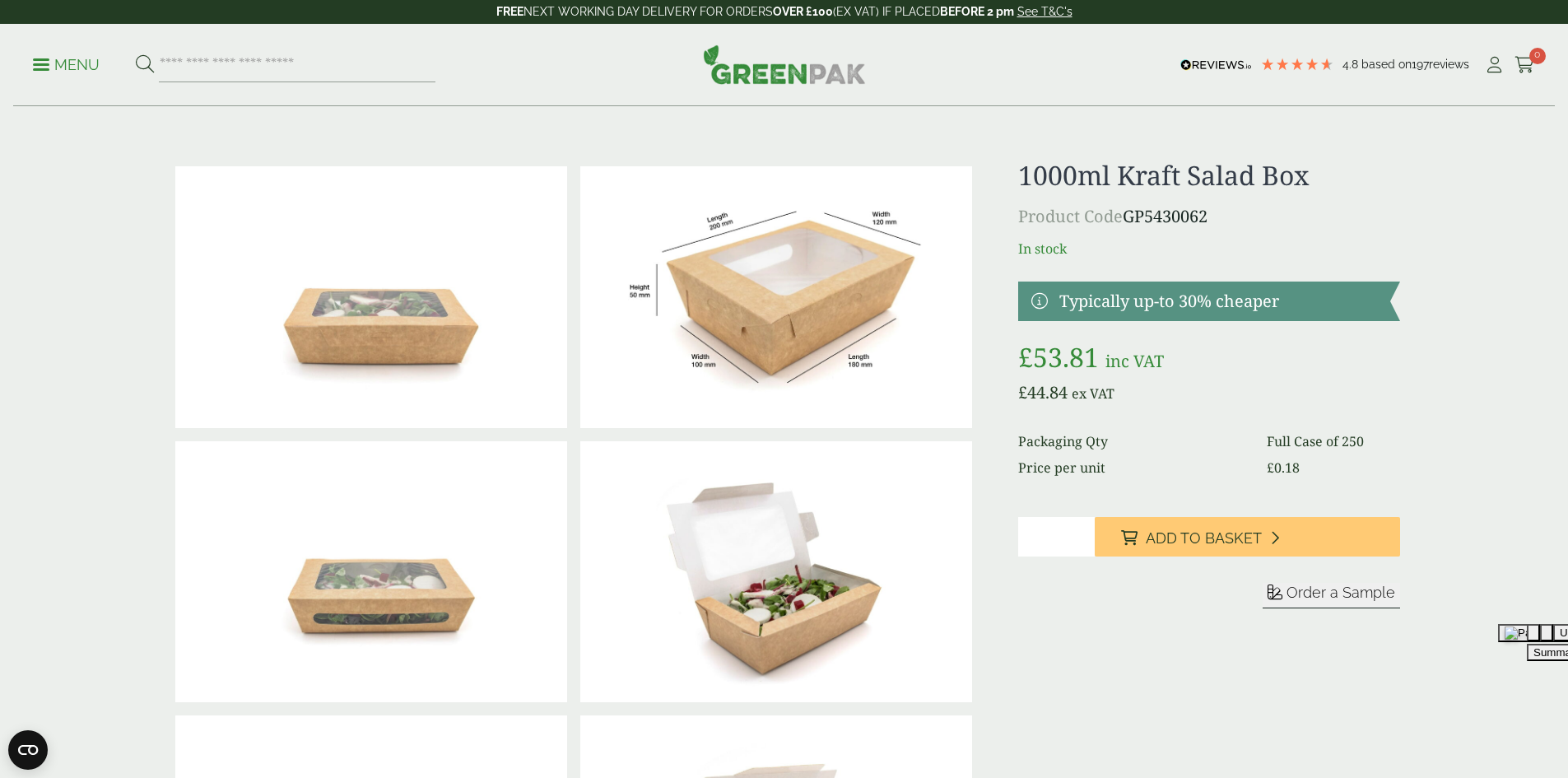
click at [47, 63] on span at bounding box center [41, 64] width 17 height 2
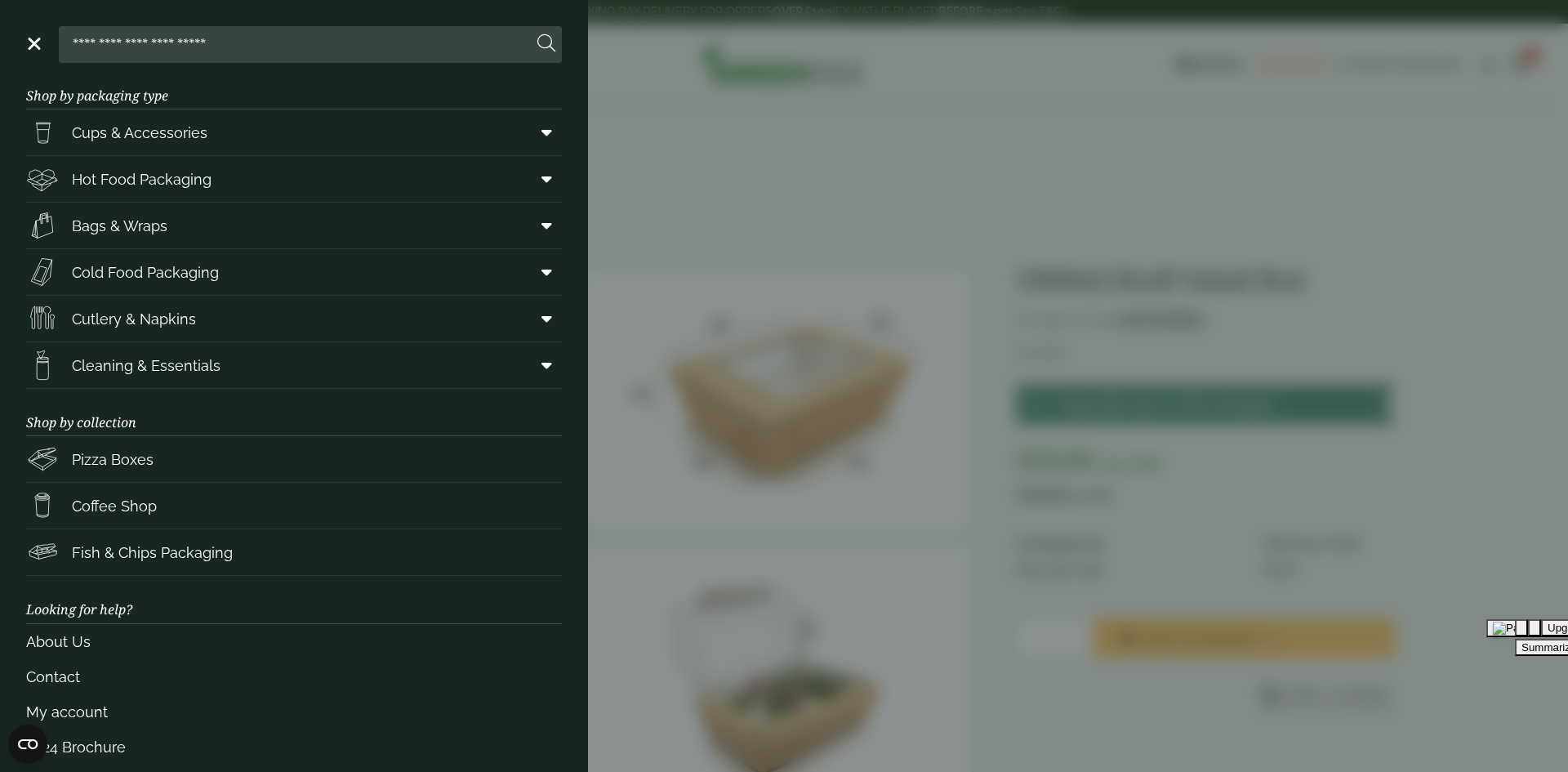
scroll to position [39, 0]
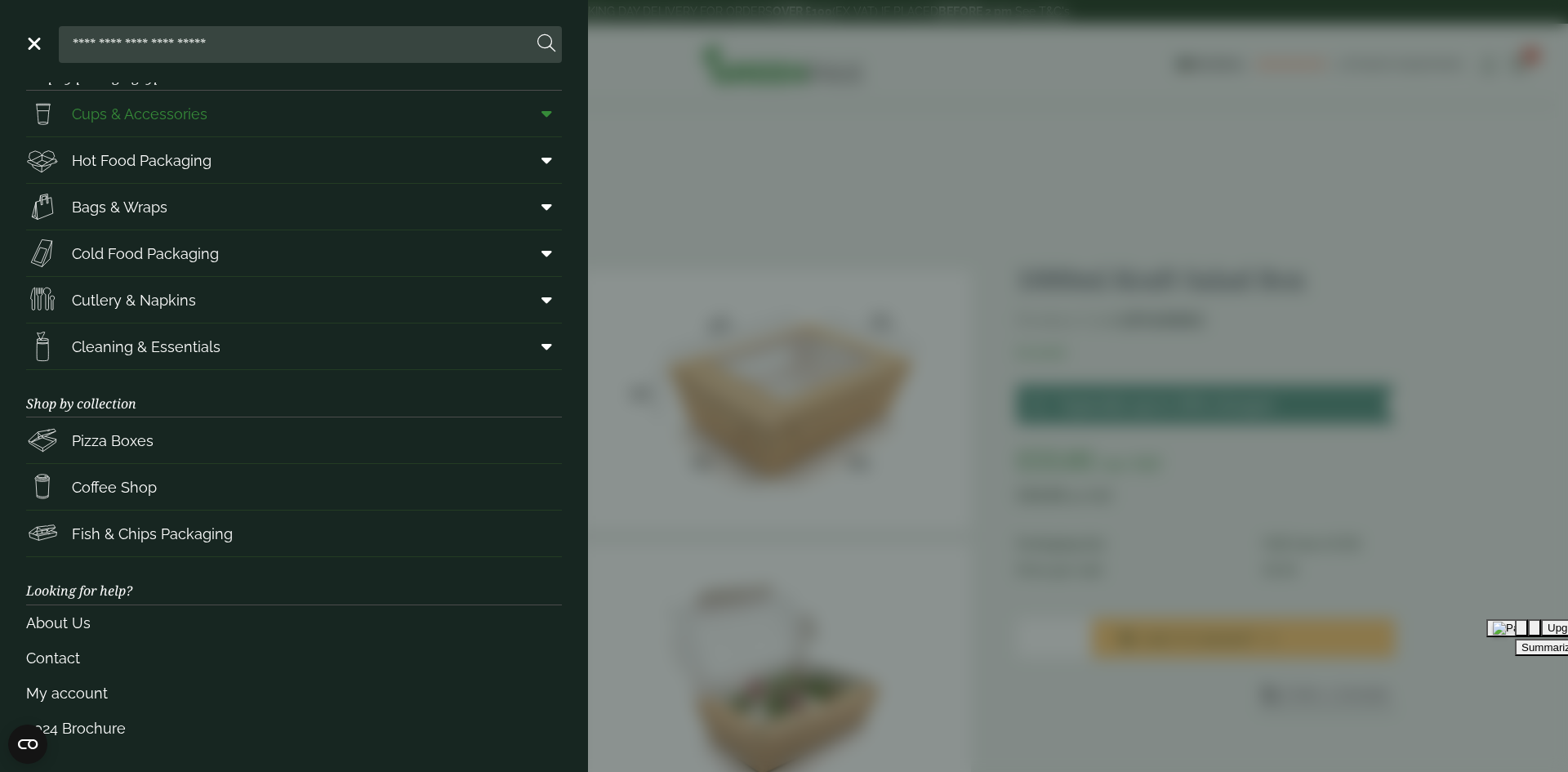
click at [542, 119] on icon at bounding box center [547, 113] width 11 height 17
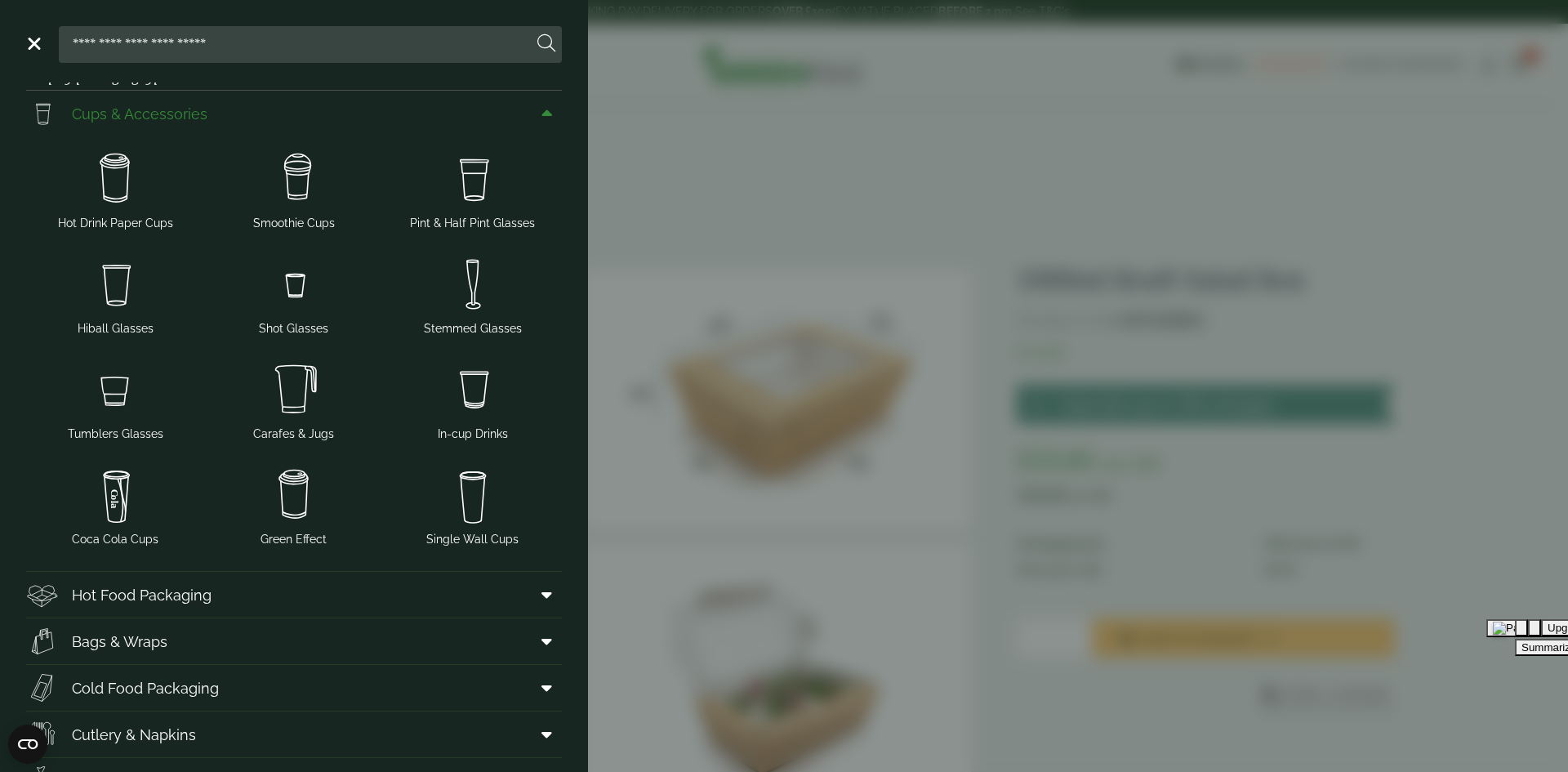
click at [542, 119] on icon at bounding box center [547, 113] width 11 height 17
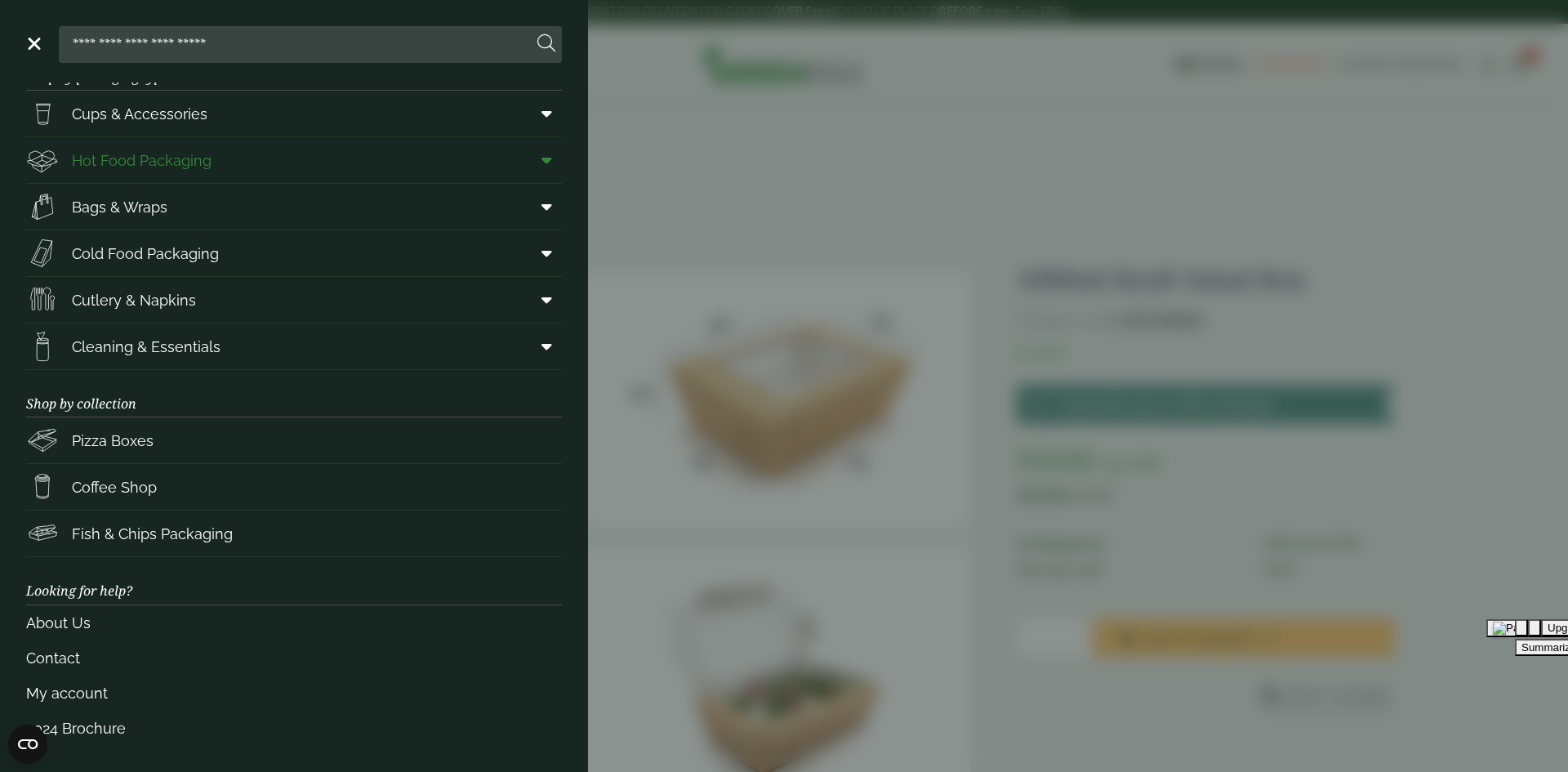
click at [542, 155] on icon at bounding box center [547, 160] width 11 height 17
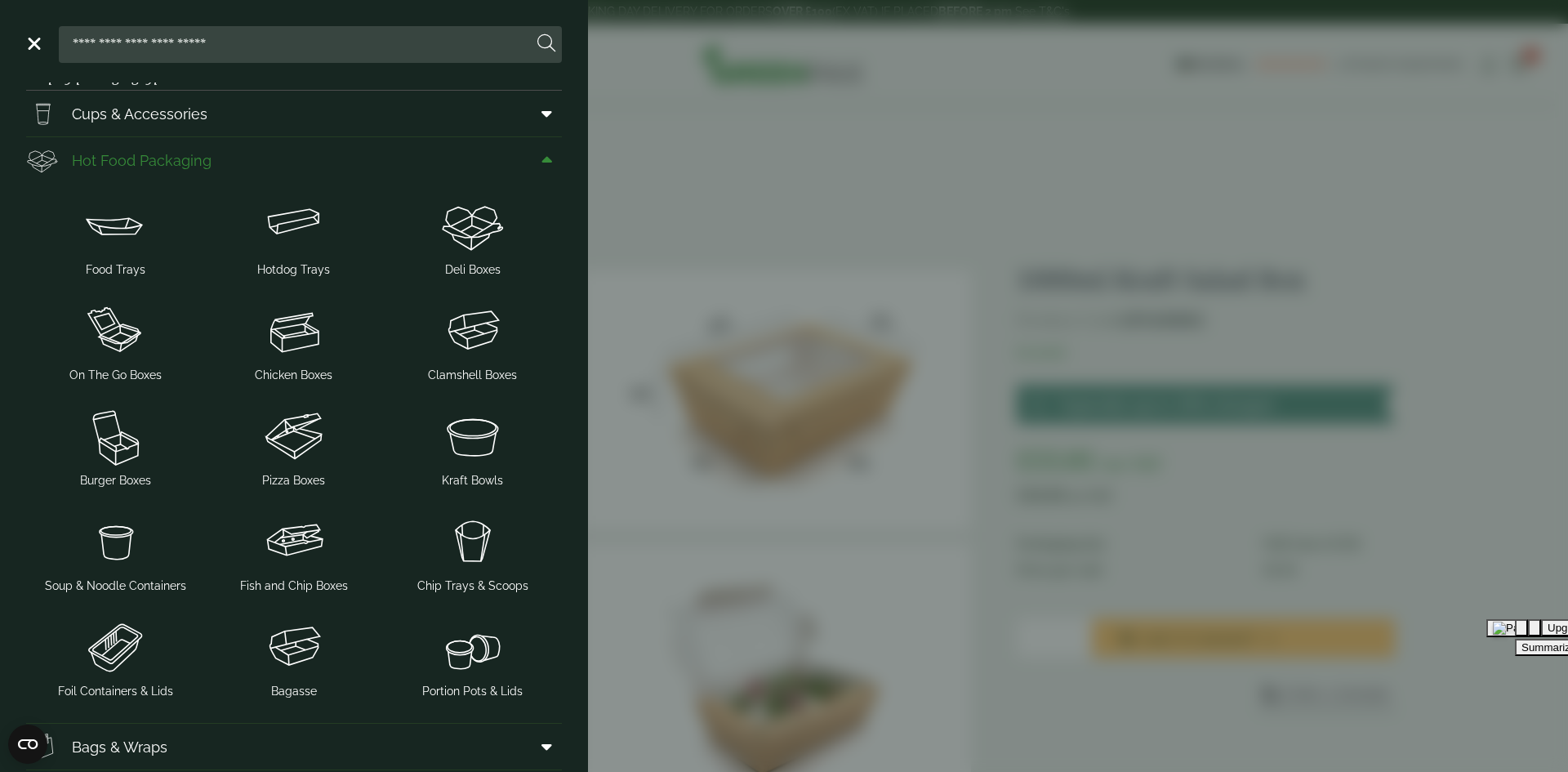
click at [542, 163] on icon at bounding box center [547, 160] width 11 height 17
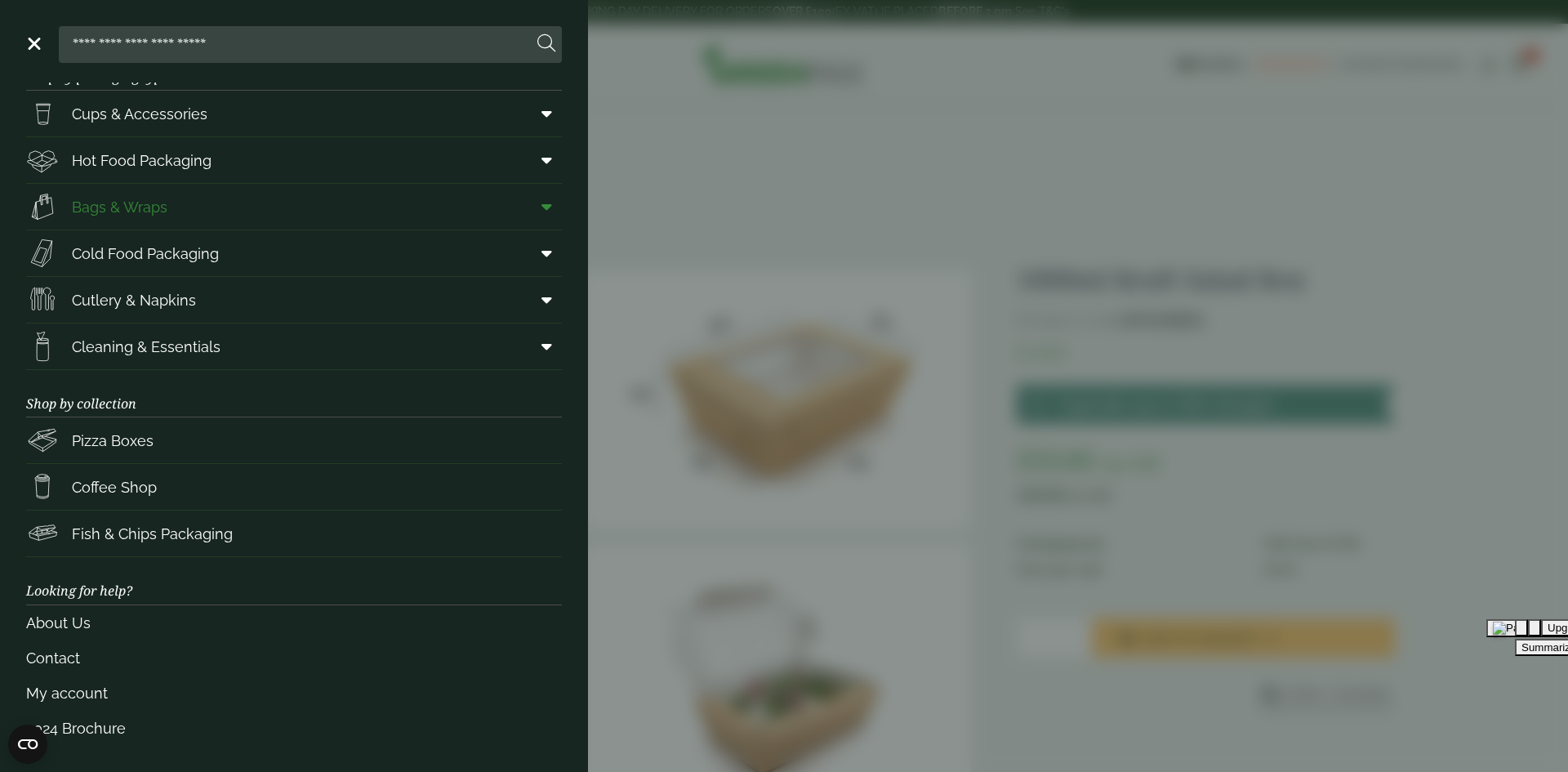
click at [542, 206] on icon at bounding box center [547, 207] width 11 height 17
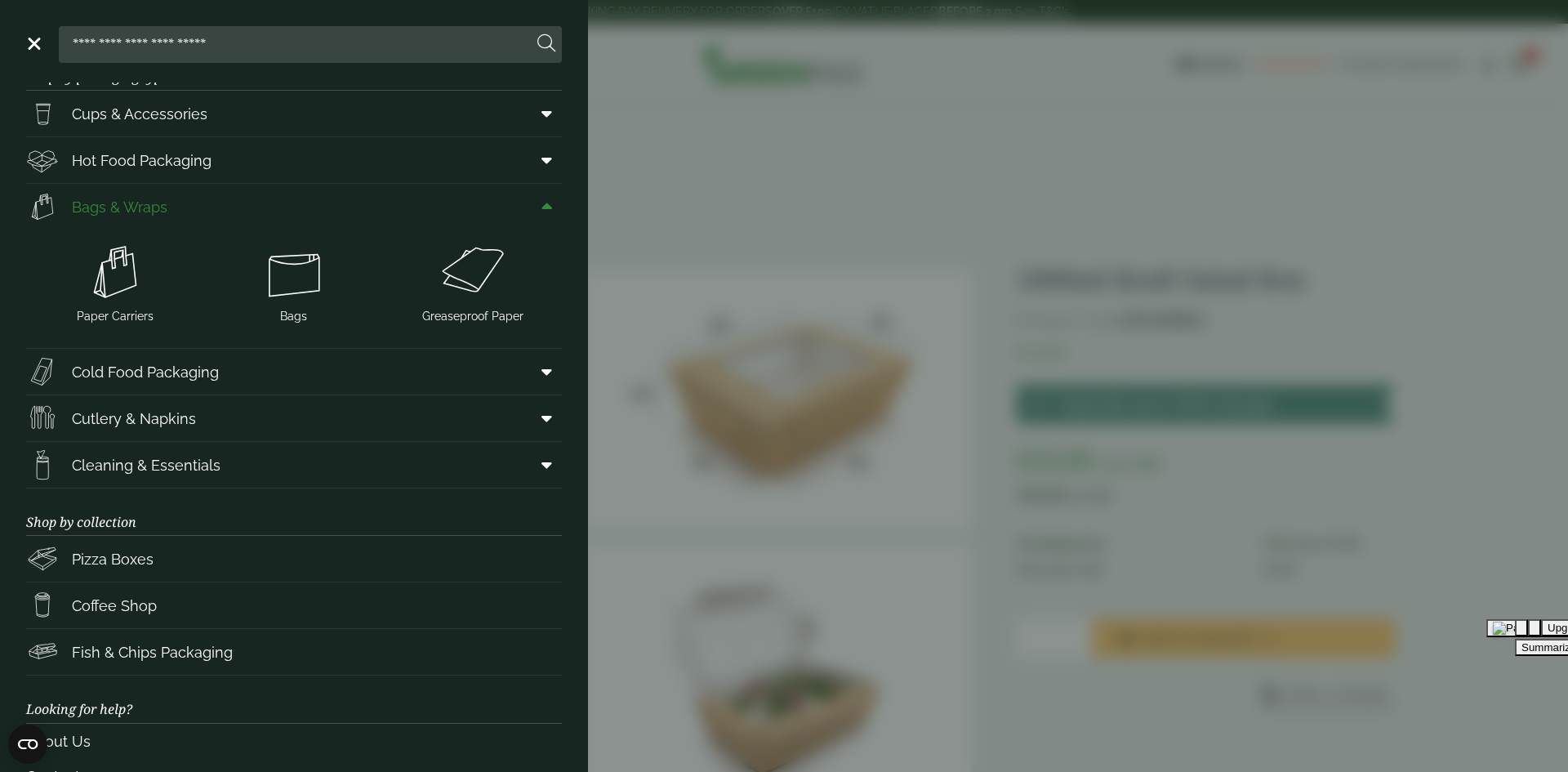
click at [542, 206] on icon at bounding box center [547, 207] width 11 height 17
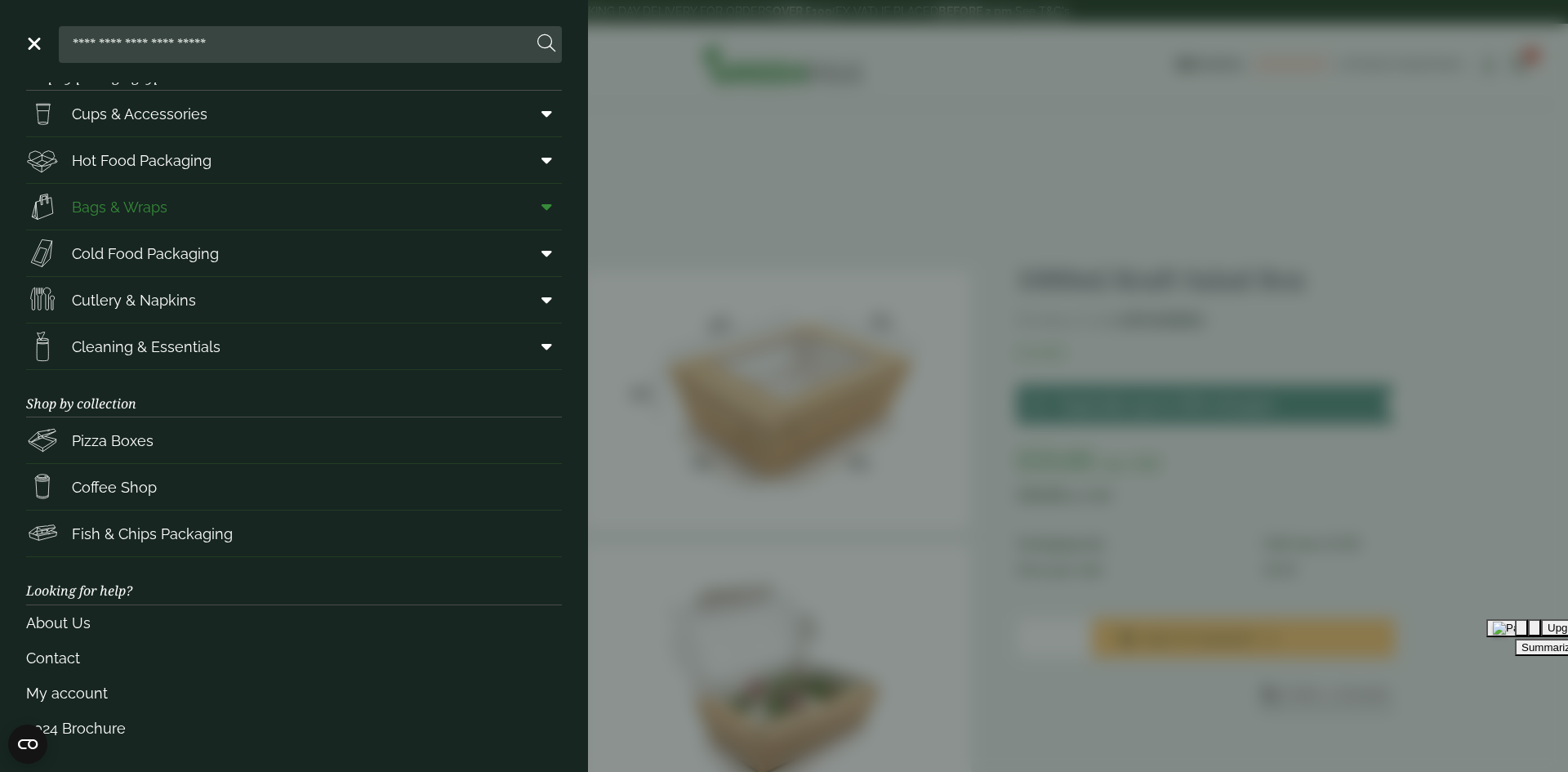
click at [542, 210] on icon at bounding box center [547, 207] width 11 height 17
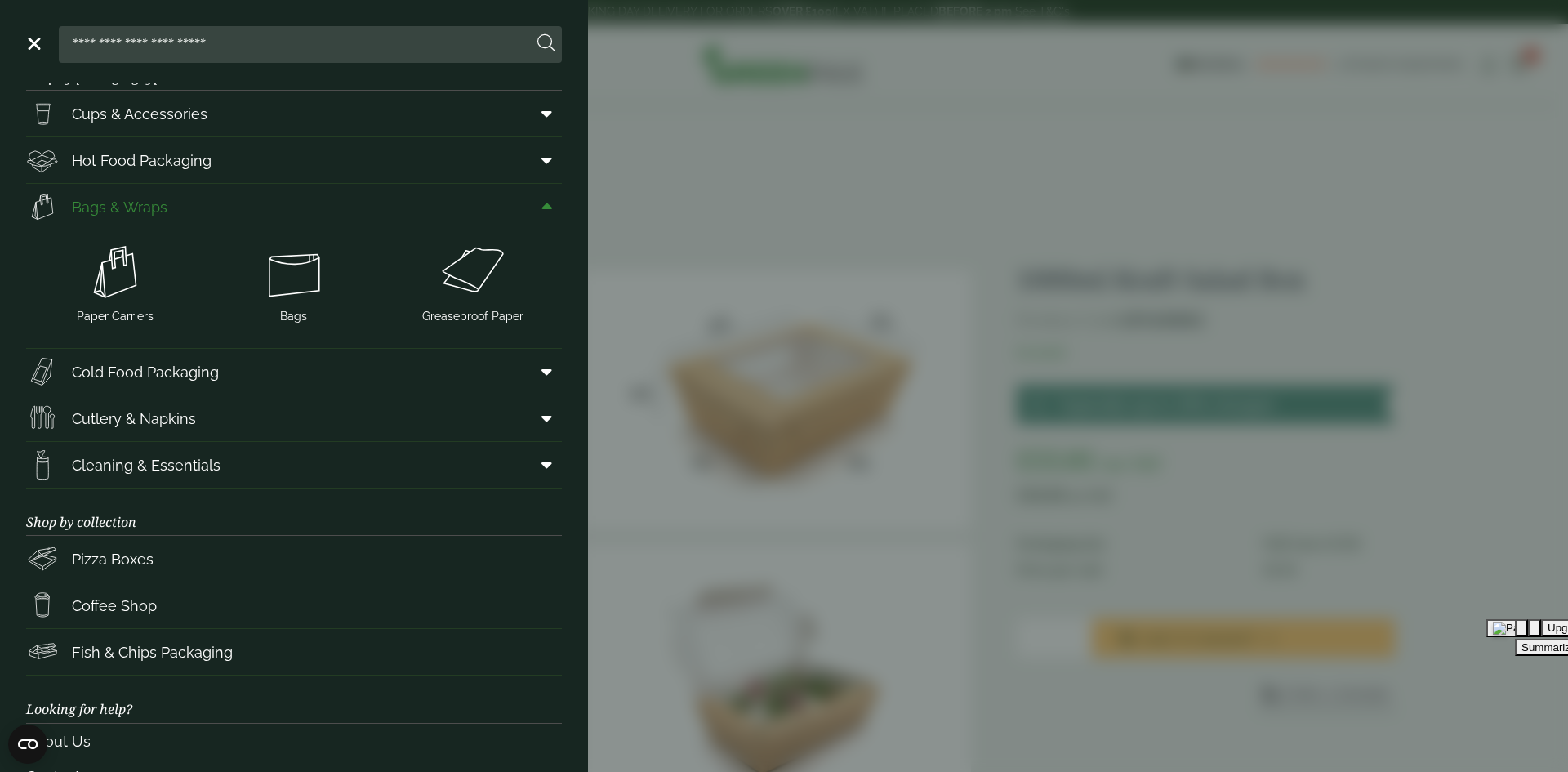
click at [542, 210] on icon at bounding box center [547, 207] width 11 height 17
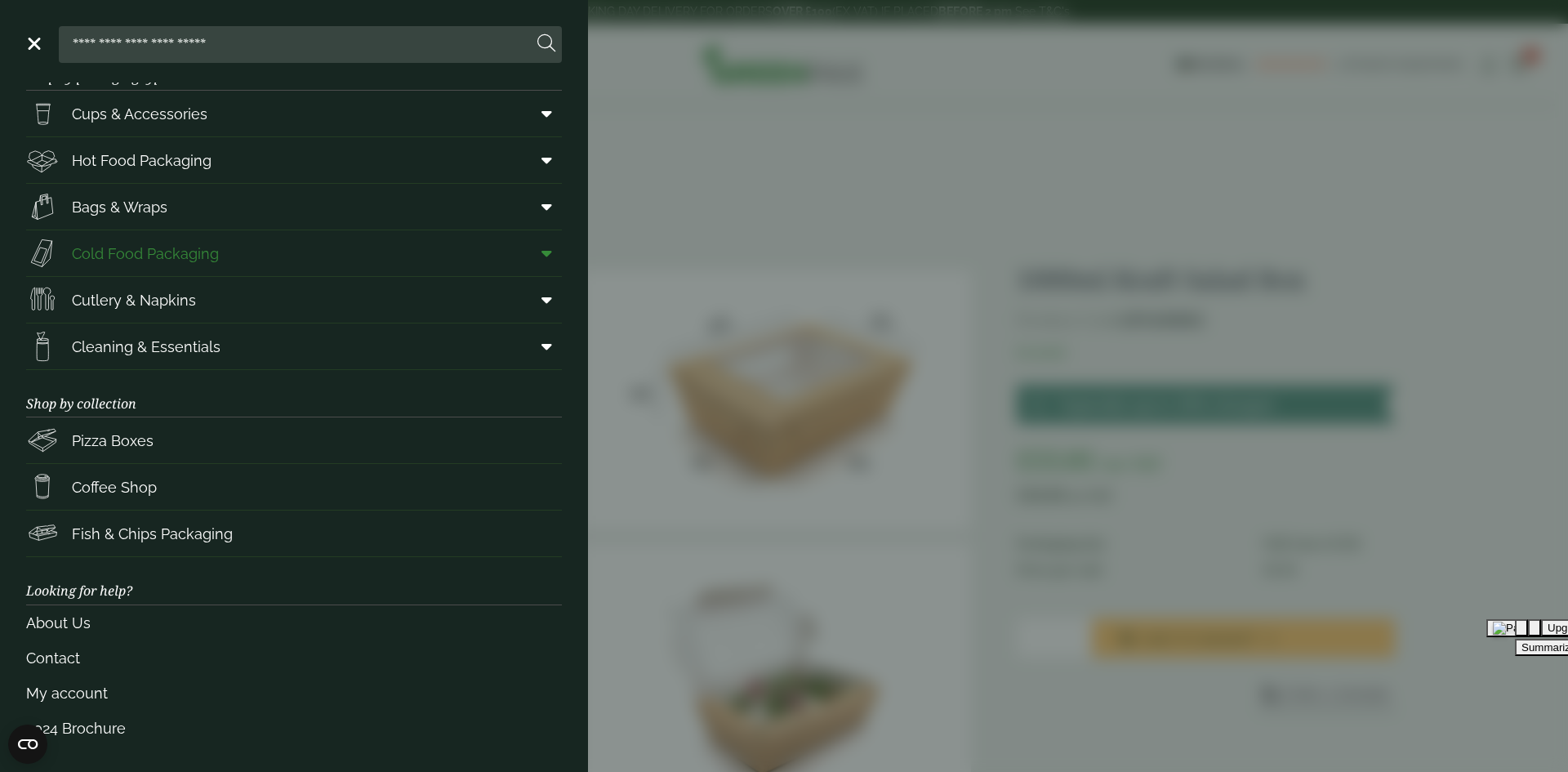
click at [529, 254] on span at bounding box center [543, 254] width 36 height 31
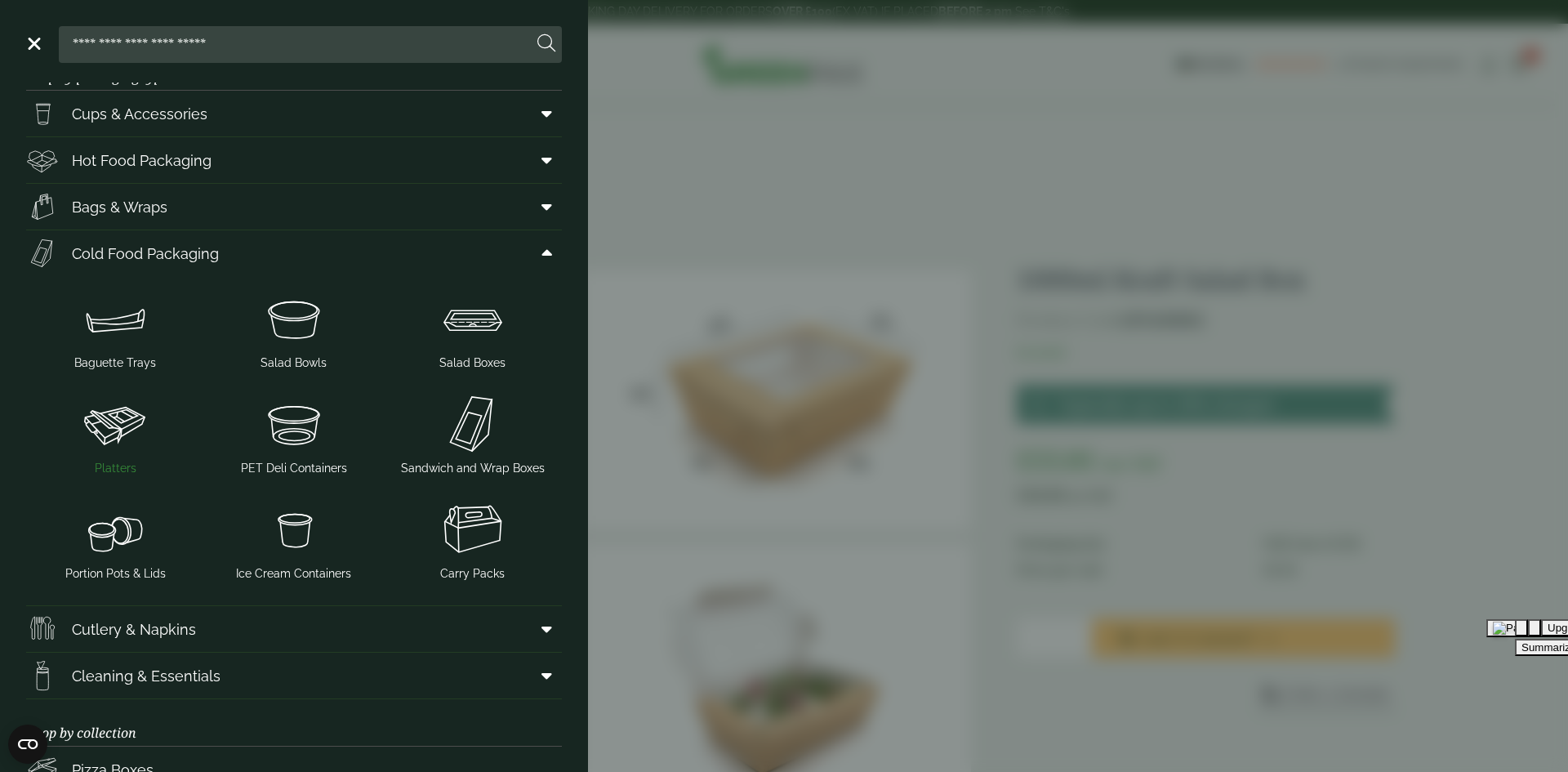
click at [99, 426] on img at bounding box center [115, 424] width 166 height 65
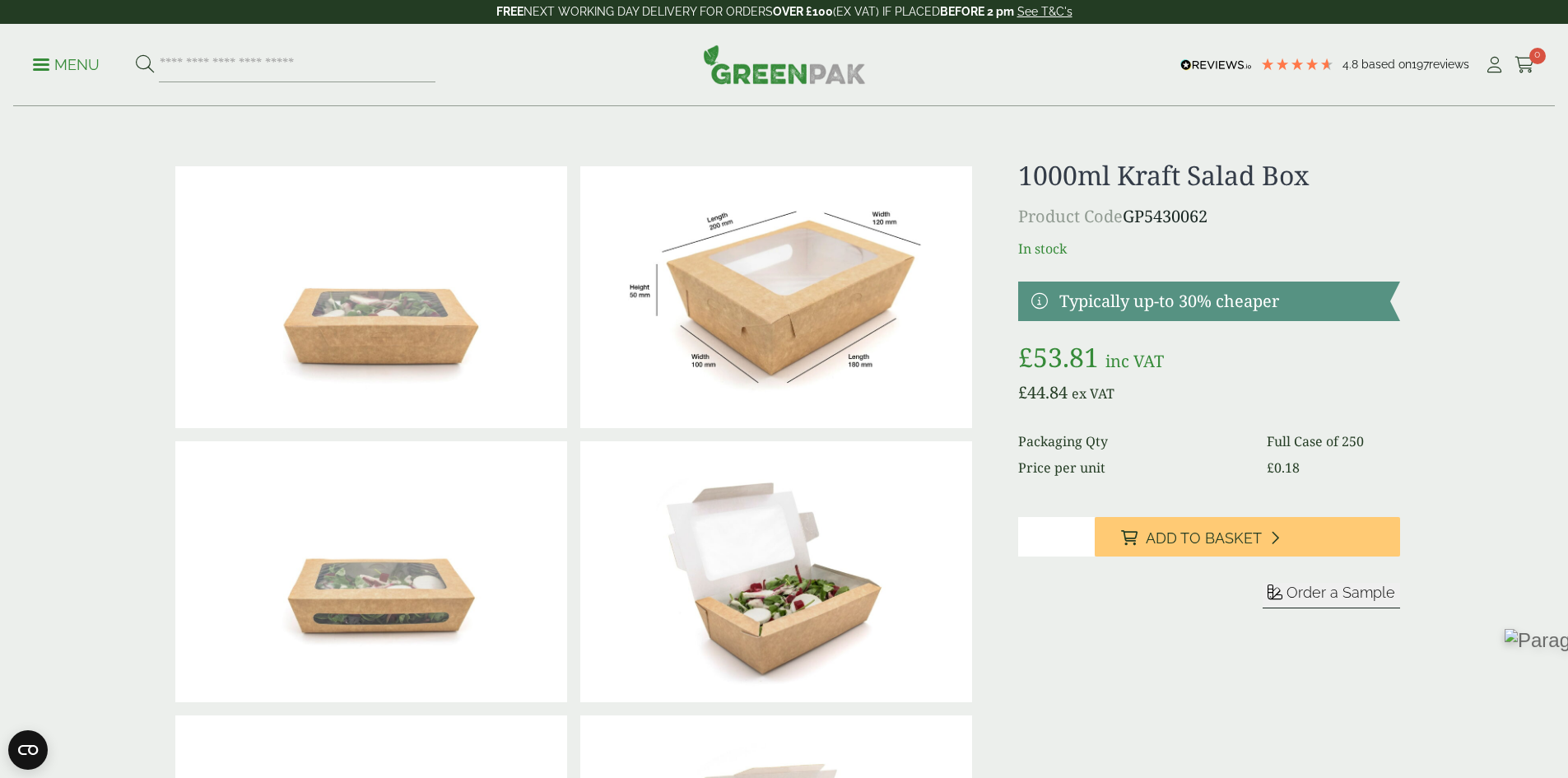
click at [738, 77] on img at bounding box center [784, 64] width 163 height 40
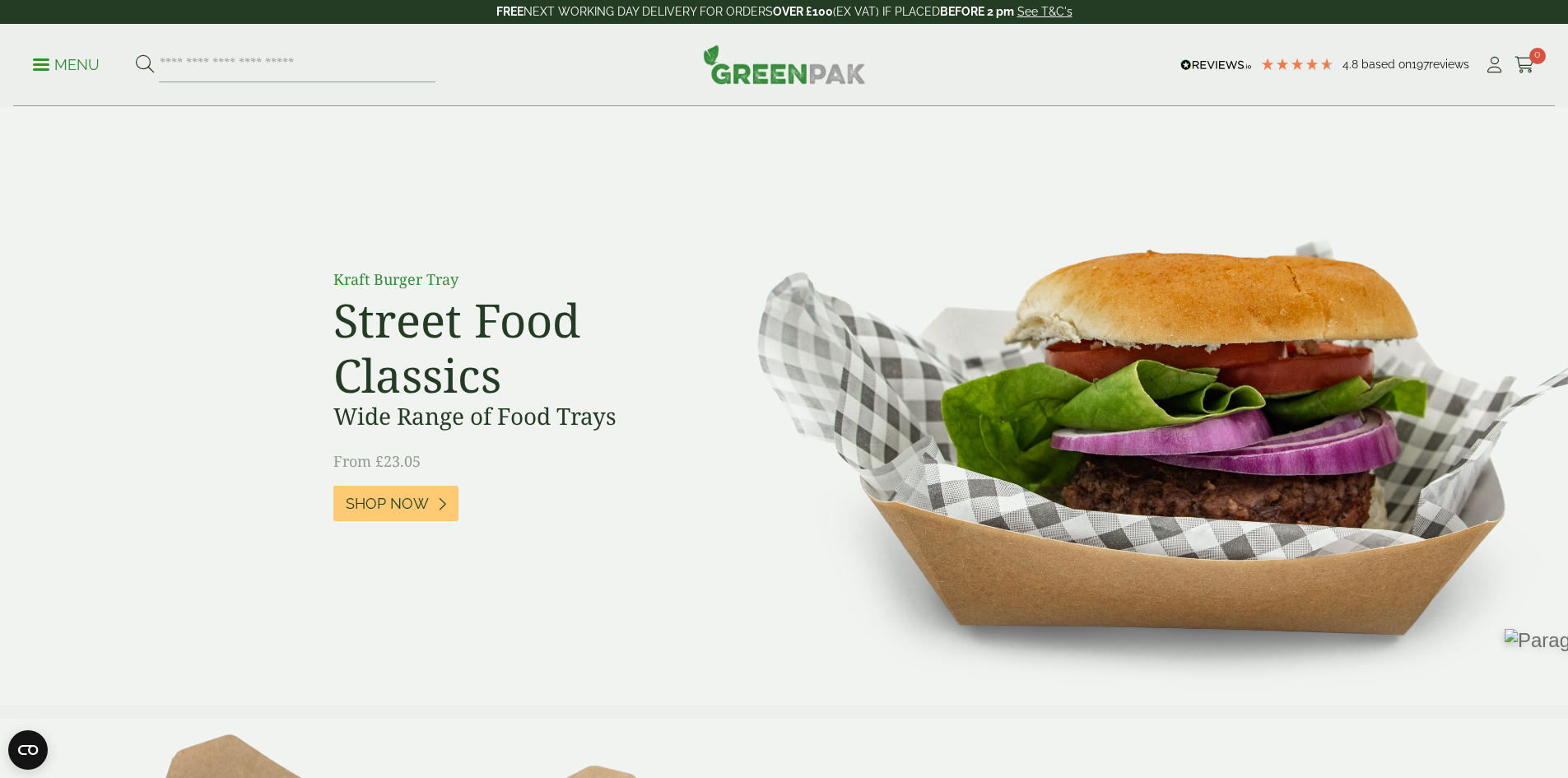
click at [42, 60] on link "Menu" at bounding box center [65, 63] width 66 height 17
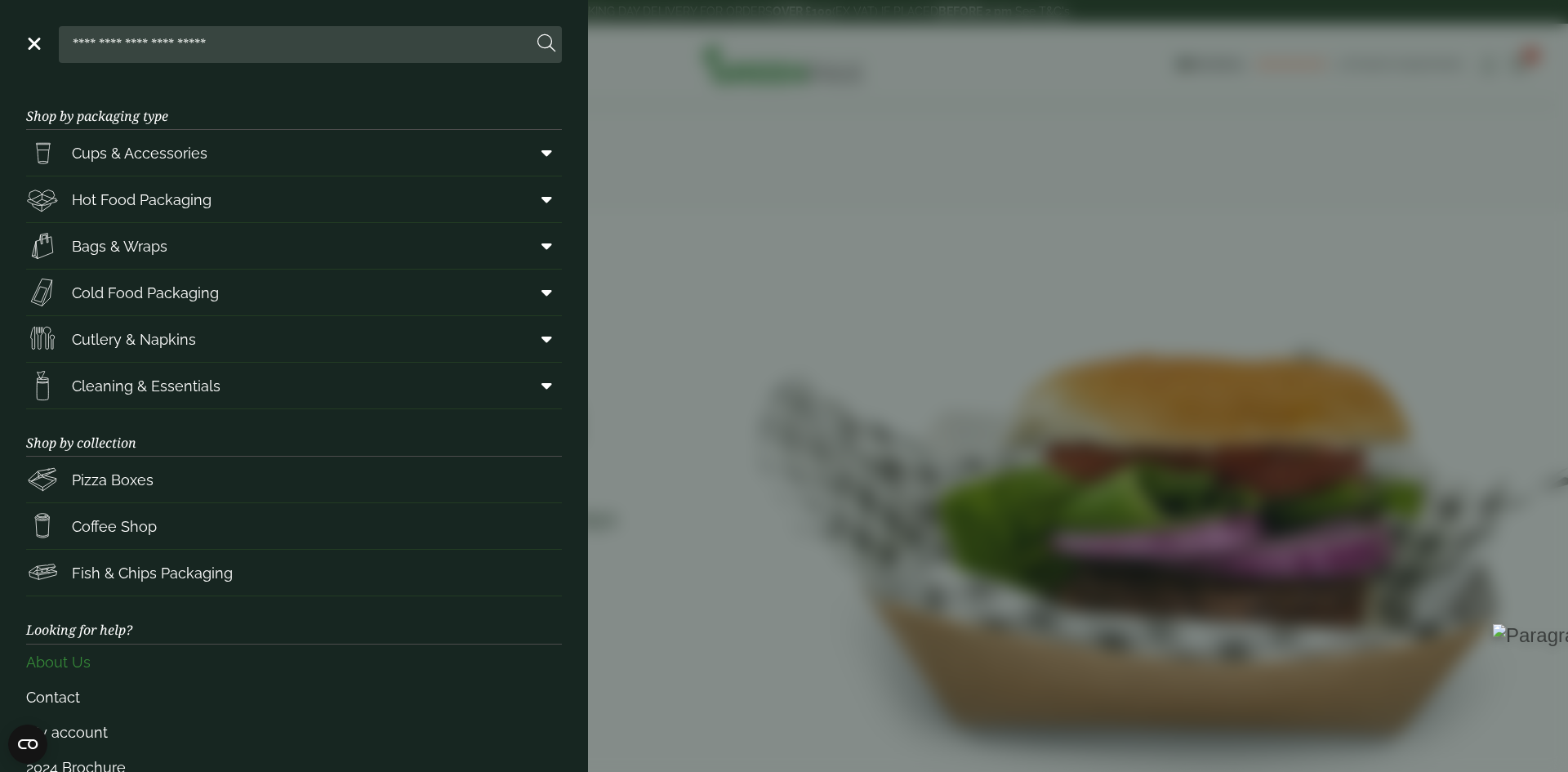
scroll to position [39, 0]
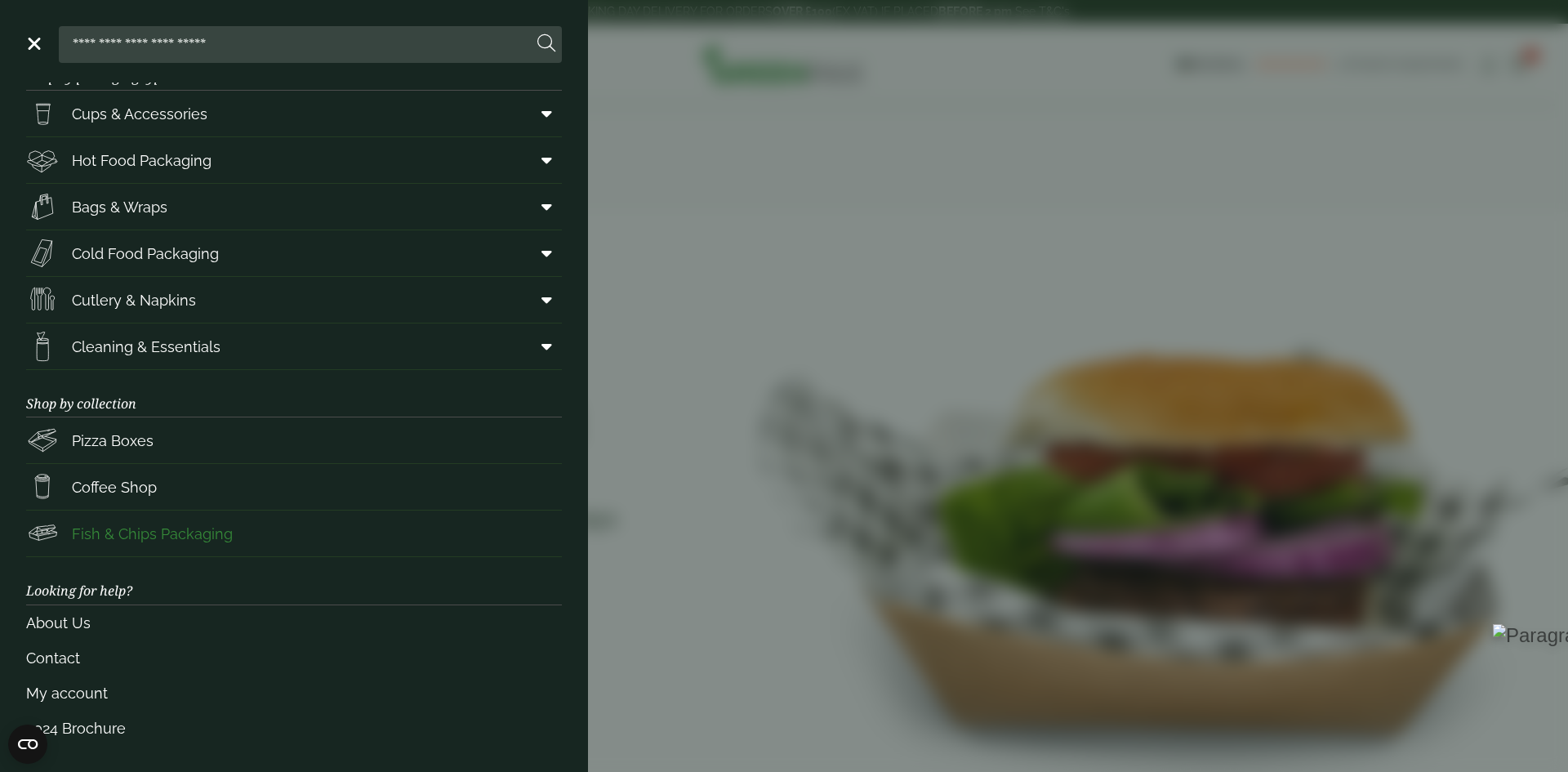
click at [188, 532] on span "Fish & Chips Packaging" at bounding box center [152, 534] width 161 height 22
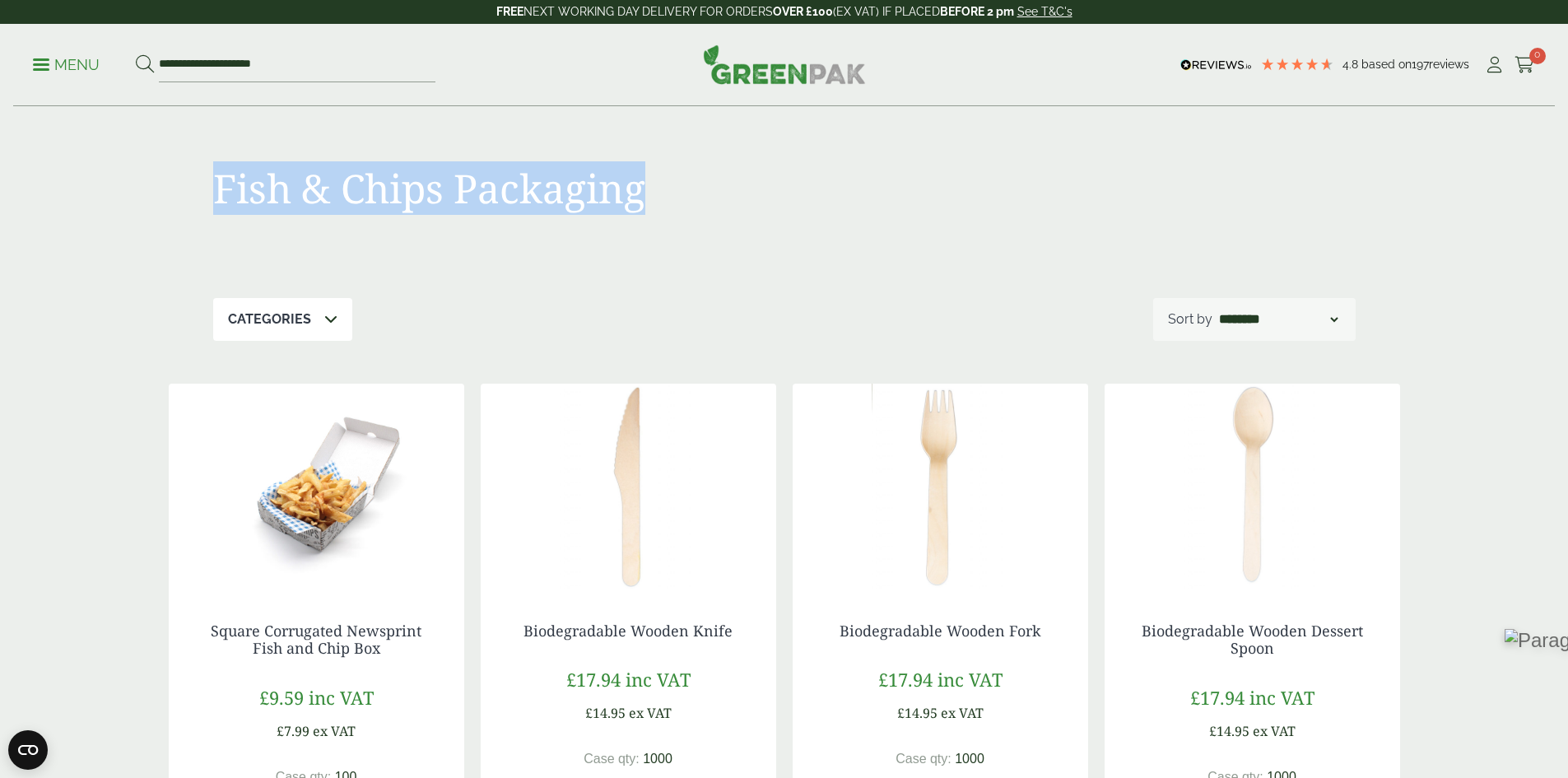
drag, startPoint x: 218, startPoint y: 186, endPoint x: 683, endPoint y: 213, distance: 465.8
click at [681, 216] on div "Fish & Chips Packaging" at bounding box center [498, 198] width 572 height 67
click at [547, 125] on div "Fish & Chips Packaging" at bounding box center [784, 202] width 1142 height 191
drag, startPoint x: 219, startPoint y: 183, endPoint x: 625, endPoint y: 227, distance: 408.4
click at [649, 215] on div "Fish & Chips Packaging" at bounding box center [498, 198] width 572 height 67
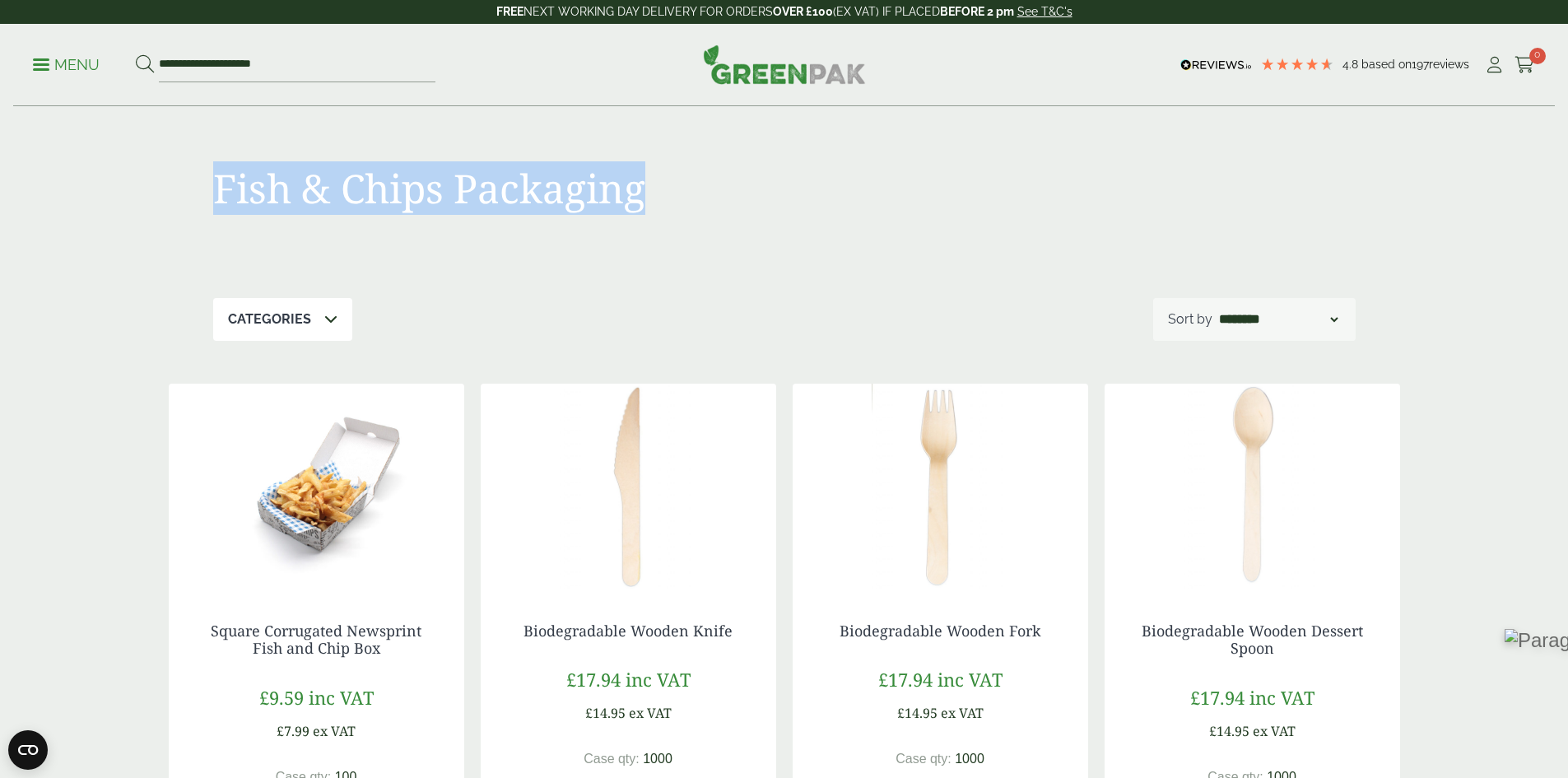
click at [409, 128] on div "Fish & Chips Packaging" at bounding box center [784, 202] width 1142 height 191
drag, startPoint x: 262, startPoint y: 192, endPoint x: 665, endPoint y: 216, distance: 403.7
click at [665, 216] on div "Fish & Chips Packaging" at bounding box center [498, 198] width 572 height 67
click at [629, 145] on div "Fish & Chips Packaging" at bounding box center [784, 202] width 1142 height 191
drag, startPoint x: 220, startPoint y: 188, endPoint x: 644, endPoint y: 217, distance: 425.0
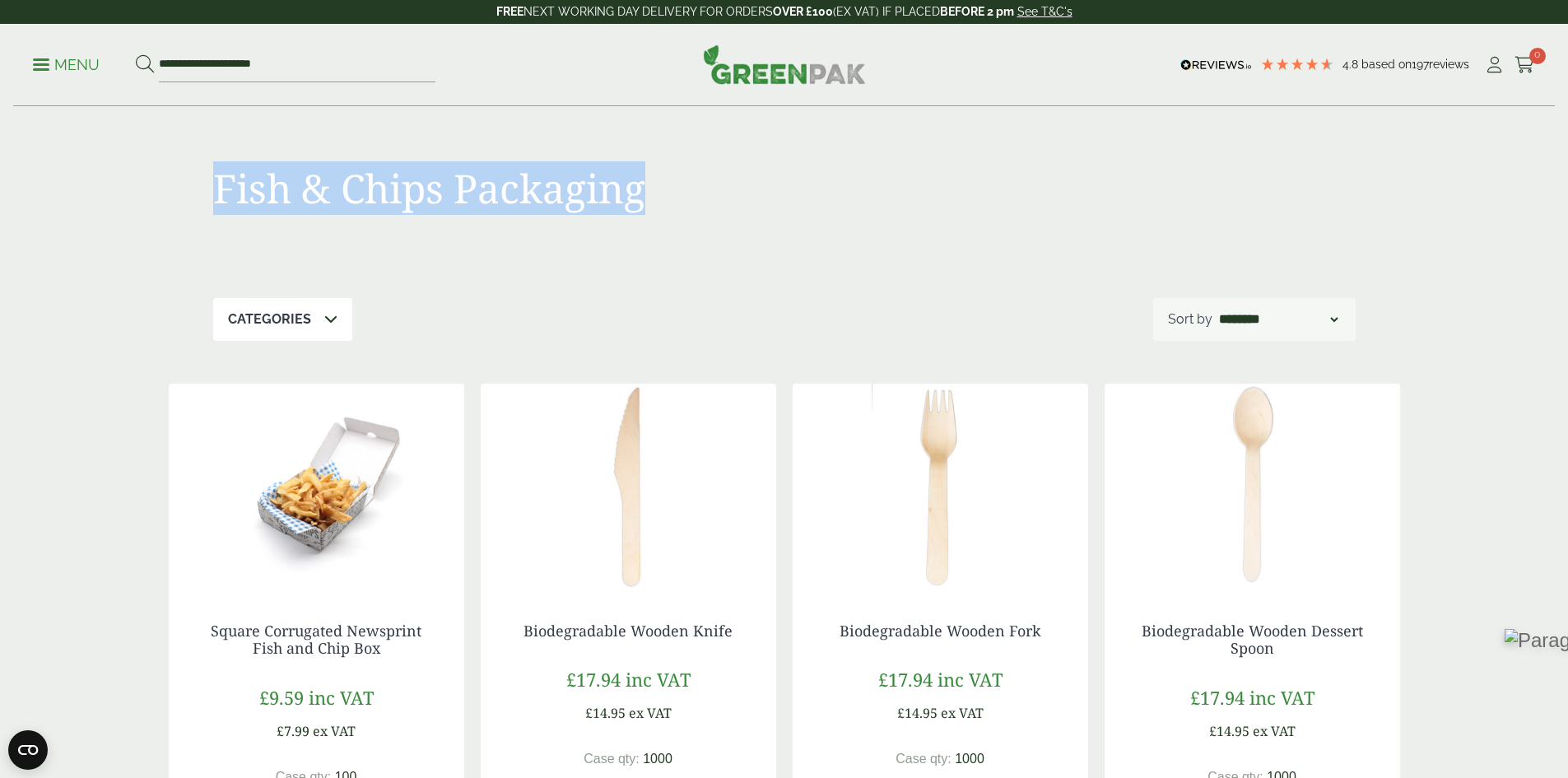
click at [644, 217] on div "Fish & Chips Packaging" at bounding box center [498, 198] width 572 height 67
click at [588, 251] on div "Fish & Chips Packaging" at bounding box center [784, 202] width 1142 height 191
drag, startPoint x: 219, startPoint y: 184, endPoint x: 641, endPoint y: 216, distance: 423.2
click at [641, 216] on div "Fish & Chips Packaging" at bounding box center [498, 198] width 572 height 67
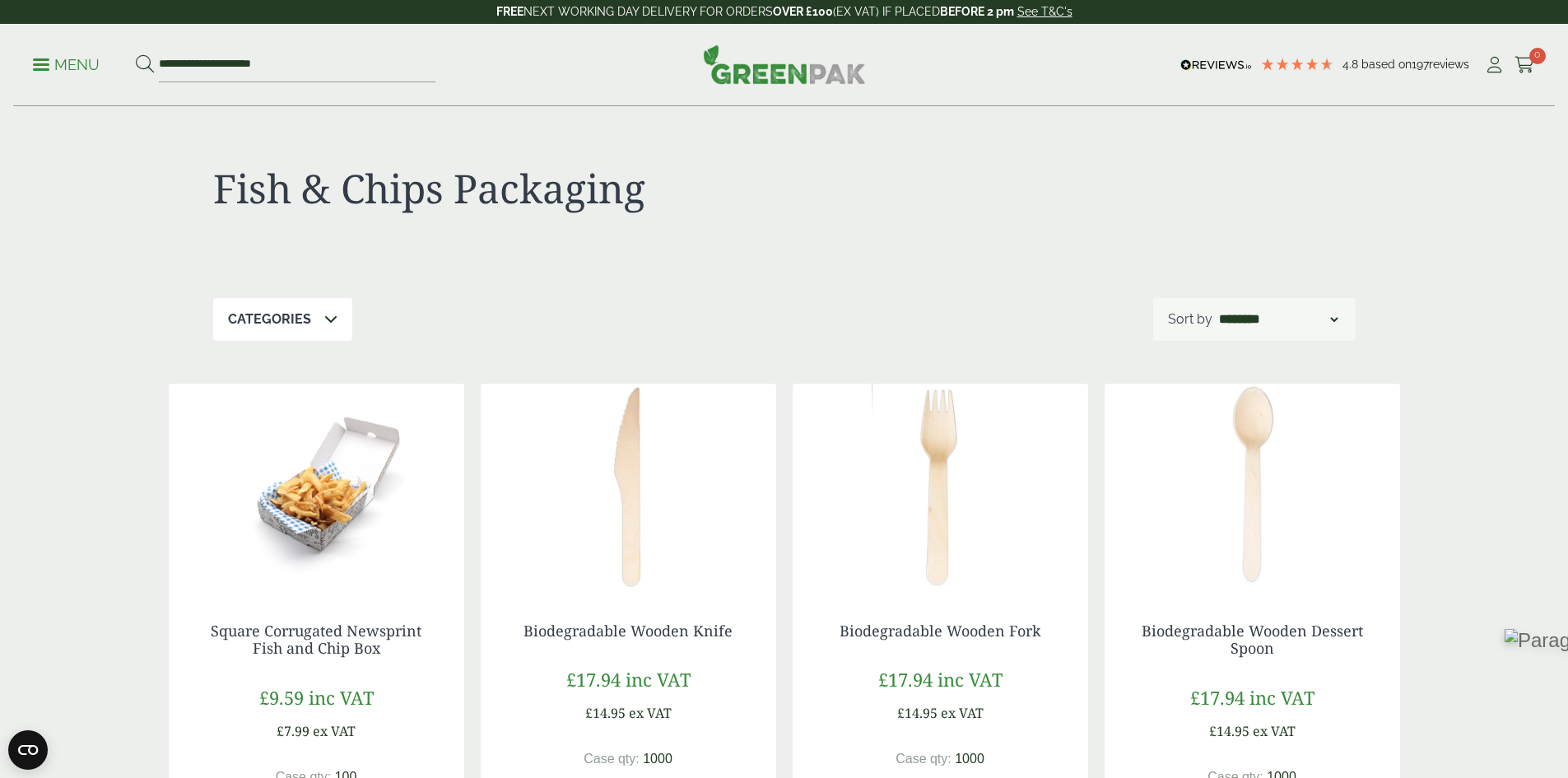
click at [996, 241] on div "Fish & Chips Packaging" at bounding box center [784, 202] width 1142 height 191
